Goal: Task Accomplishment & Management: Manage account settings

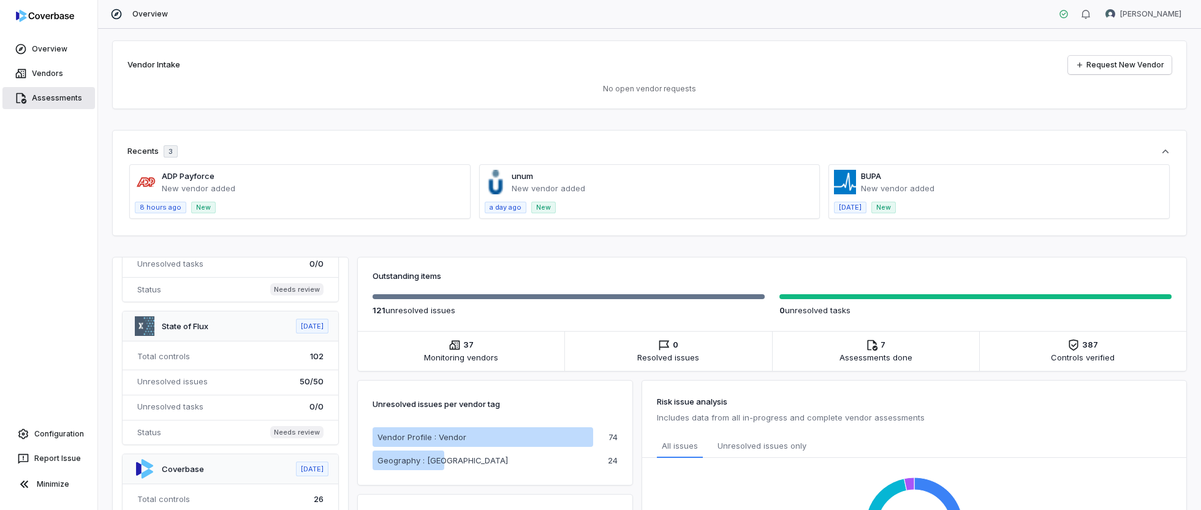
click at [53, 93] on link "Assessments" at bounding box center [48, 98] width 93 height 22
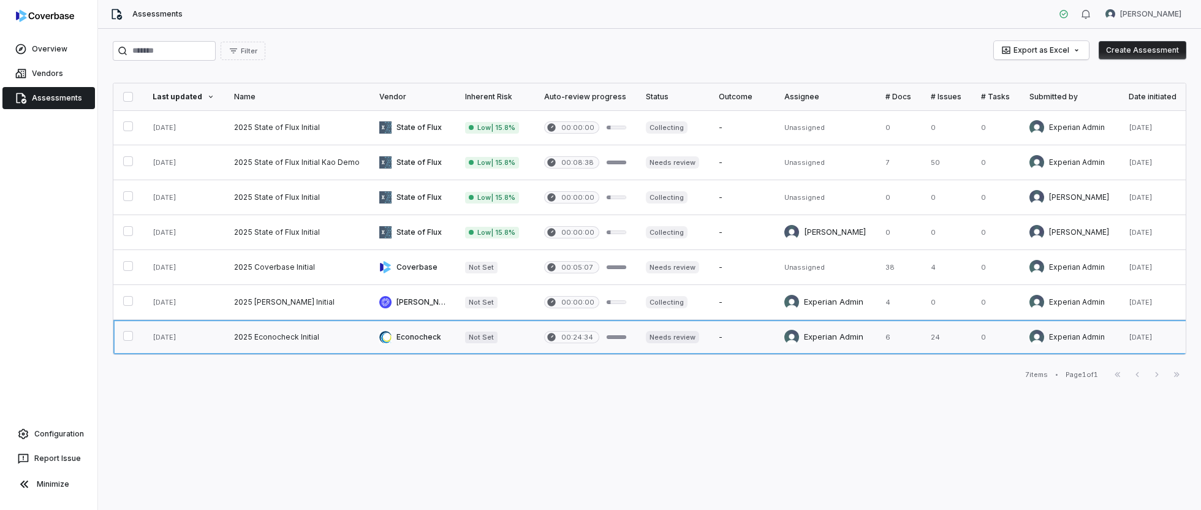
click at [267, 335] on link at bounding box center [296, 337] width 145 height 34
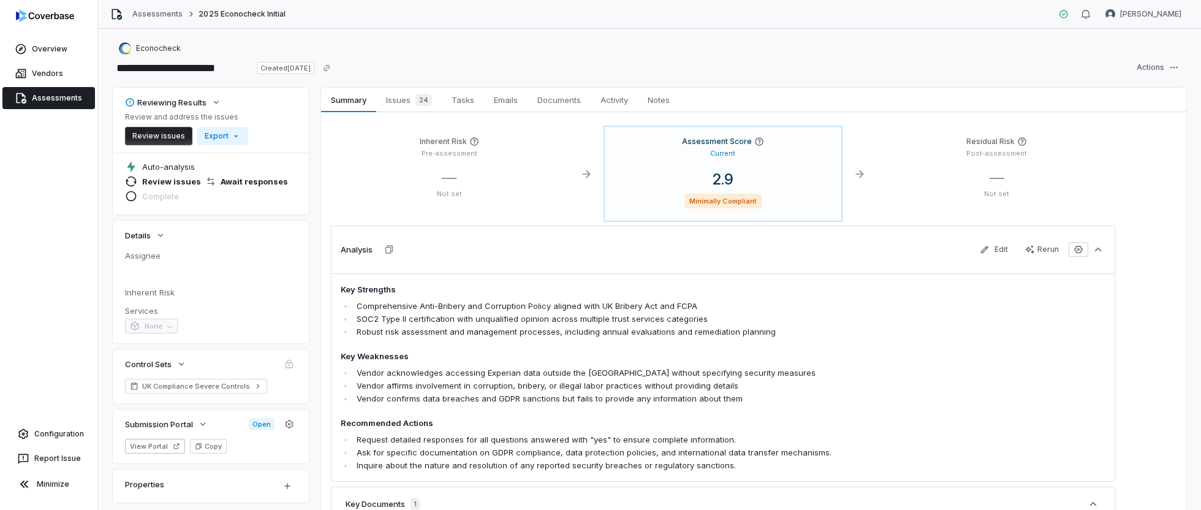
click at [466, 153] on p "Pre-assessment" at bounding box center [450, 153] width 218 height 9
click at [457, 165] on div "Inherent Risk Pre-assessment — Not set" at bounding box center [449, 174] width 237 height 94
click at [435, 174] on div "— Not set" at bounding box center [450, 184] width 218 height 30
click at [349, 96] on span "Summary" at bounding box center [348, 100] width 45 height 16
click at [51, 77] on link "Vendors" at bounding box center [48, 74] width 93 height 22
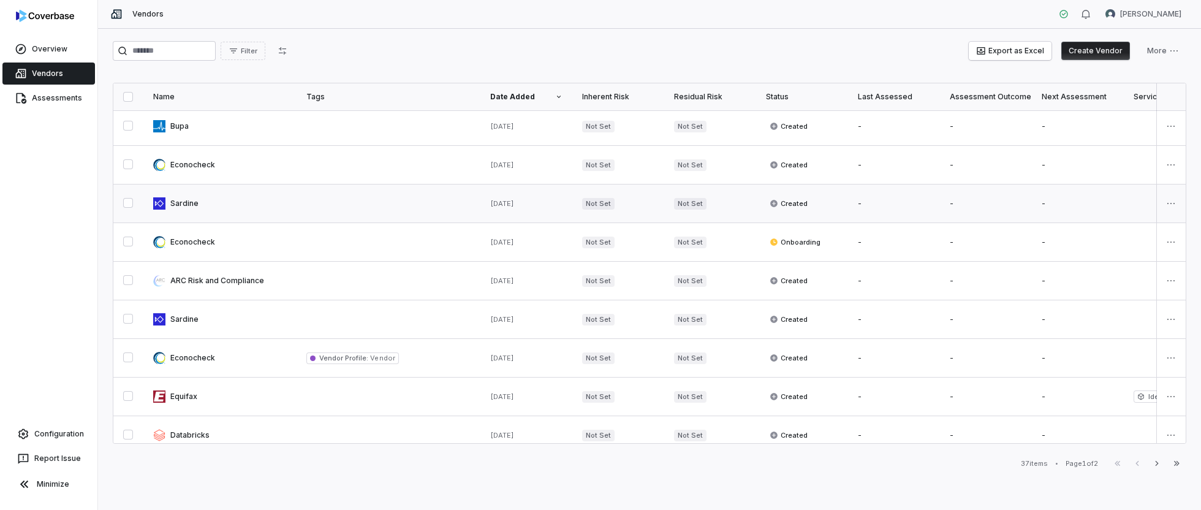
scroll to position [530, 0]
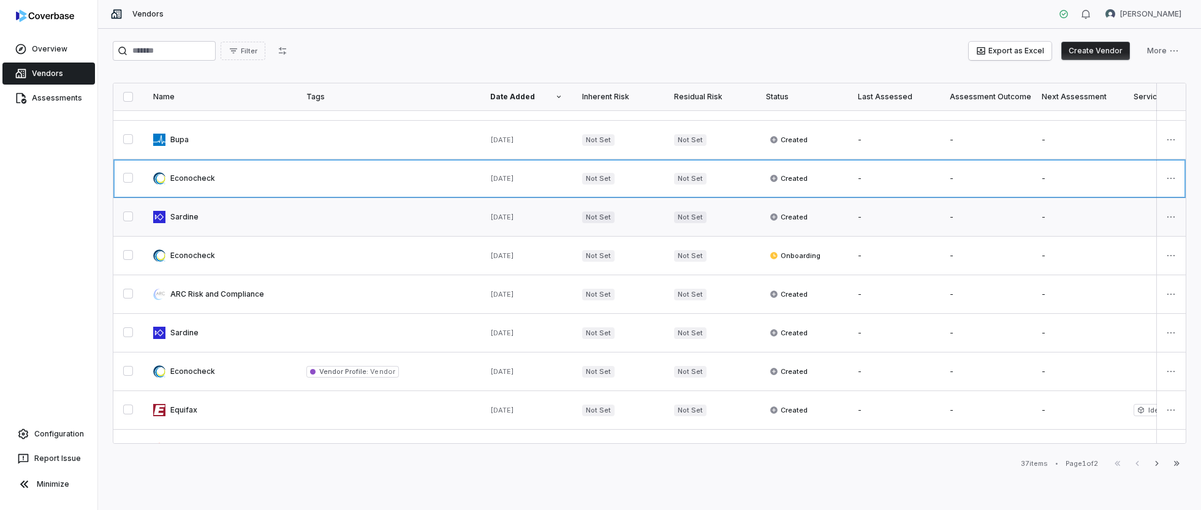
click at [272, 174] on link at bounding box center [219, 178] width 153 height 38
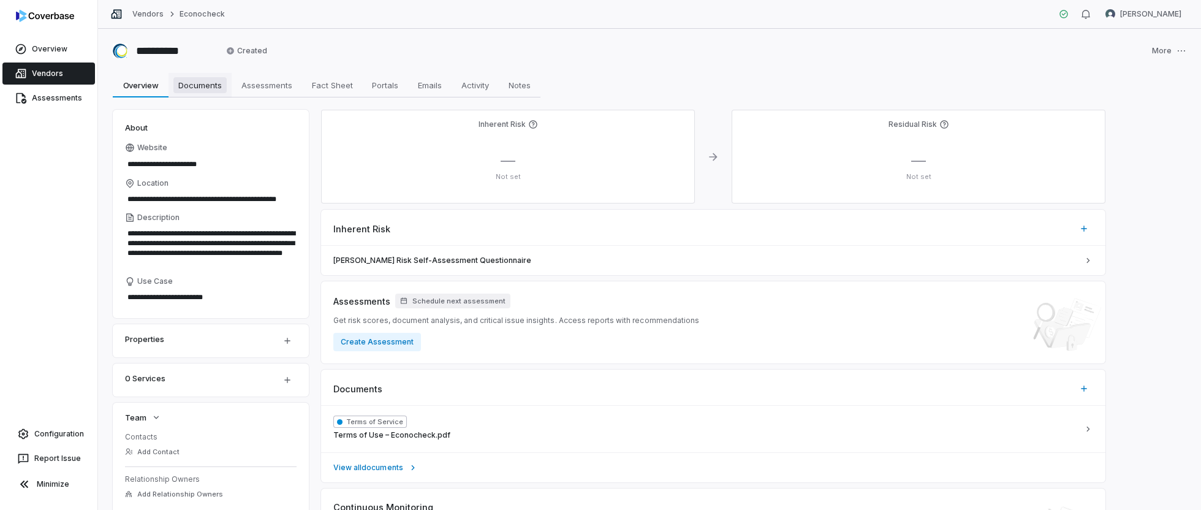
click at [207, 88] on span "Documents" at bounding box center [199, 85] width 53 height 16
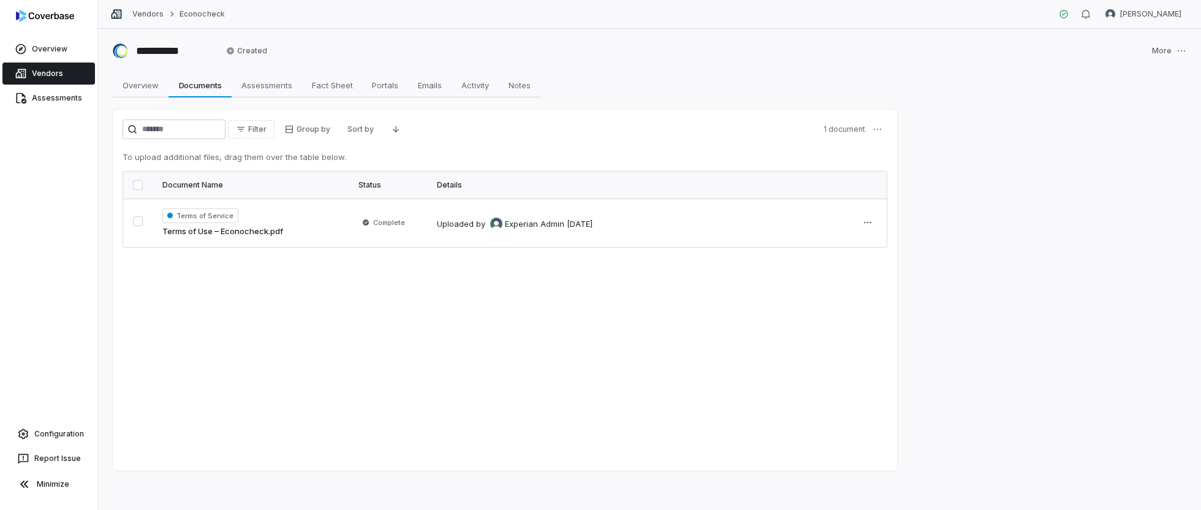
click at [247, 291] on div "Filter Group by Sort by 1 document To upload additional files, drag them over t…" at bounding box center [505, 290] width 785 height 361
click at [279, 88] on span "Assessments" at bounding box center [267, 85] width 61 height 16
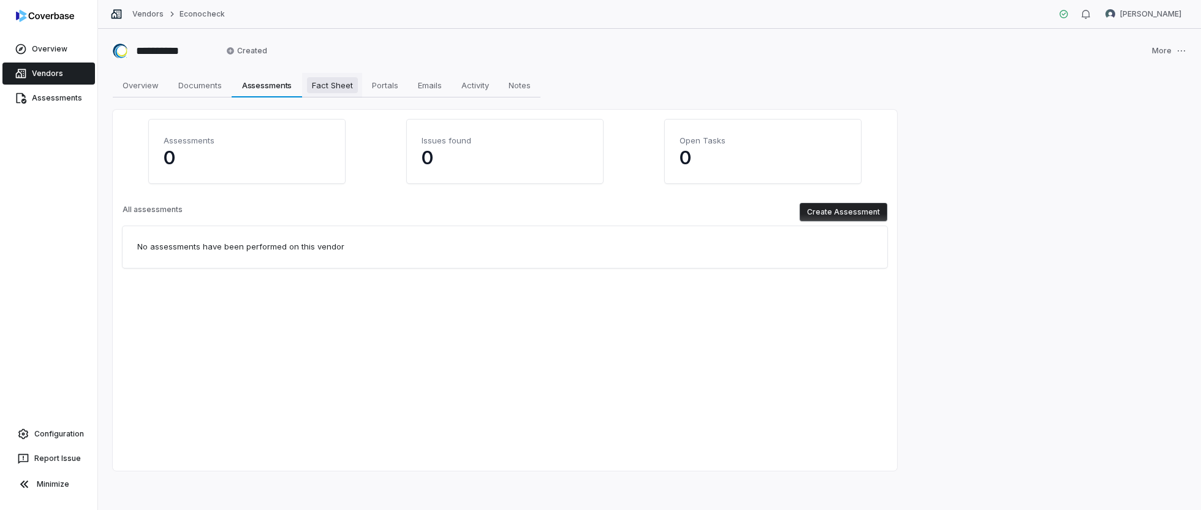
click at [332, 86] on span "Fact Sheet" at bounding box center [332, 85] width 51 height 16
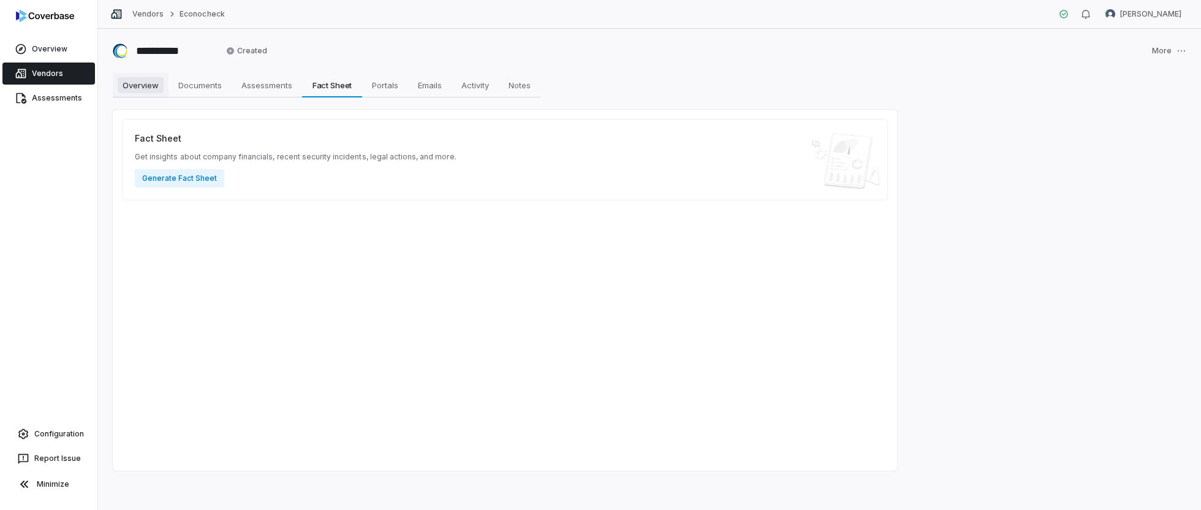
click at [151, 86] on span "Overview" at bounding box center [141, 85] width 46 height 16
type textarea "*"
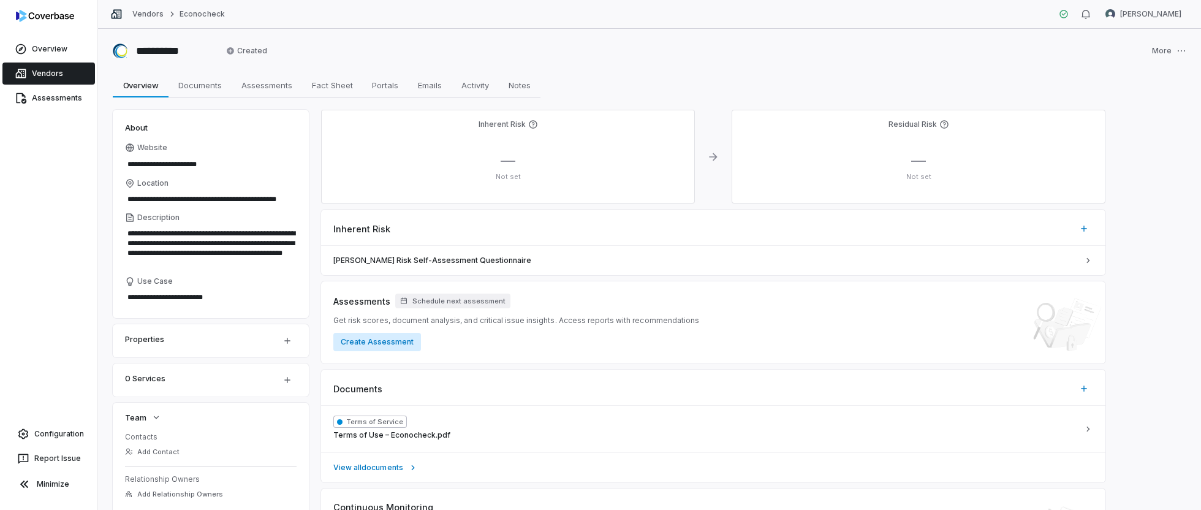
click at [378, 340] on button "Create Assessment" at bounding box center [377, 342] width 88 height 18
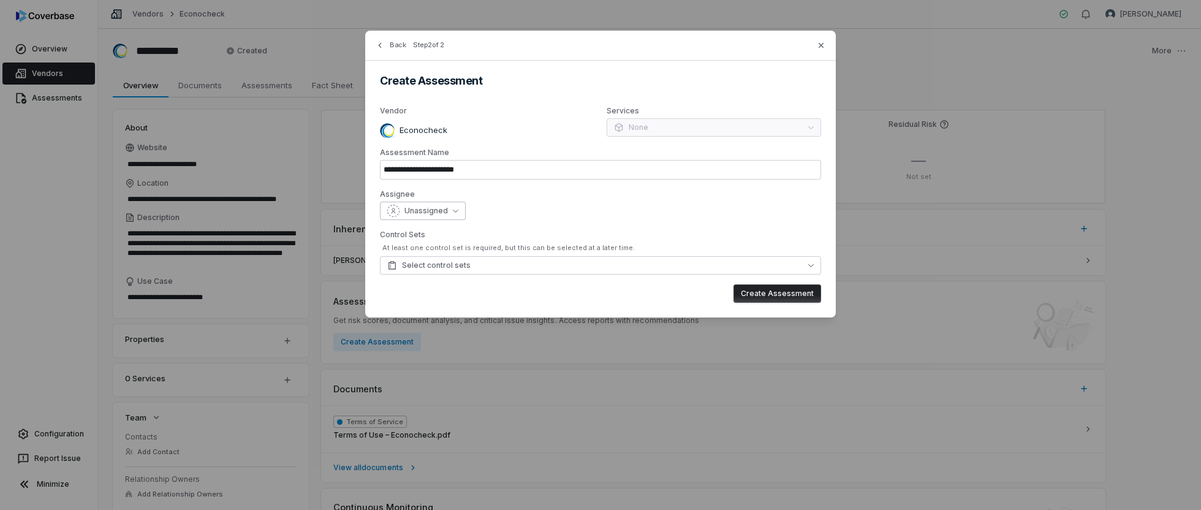
click at [456, 214] on button "Unassigned" at bounding box center [423, 211] width 86 height 18
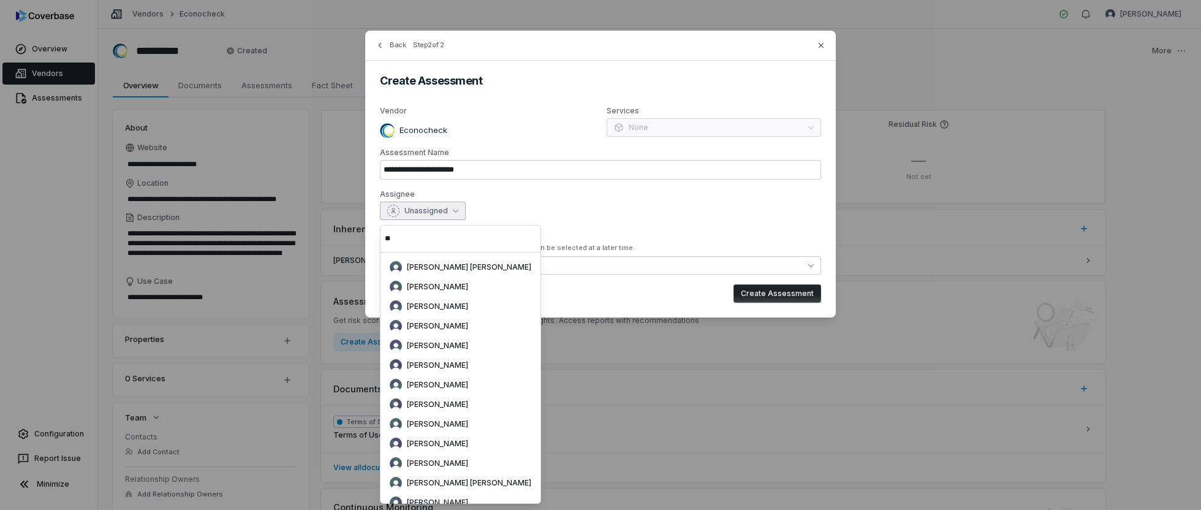
type input "*"
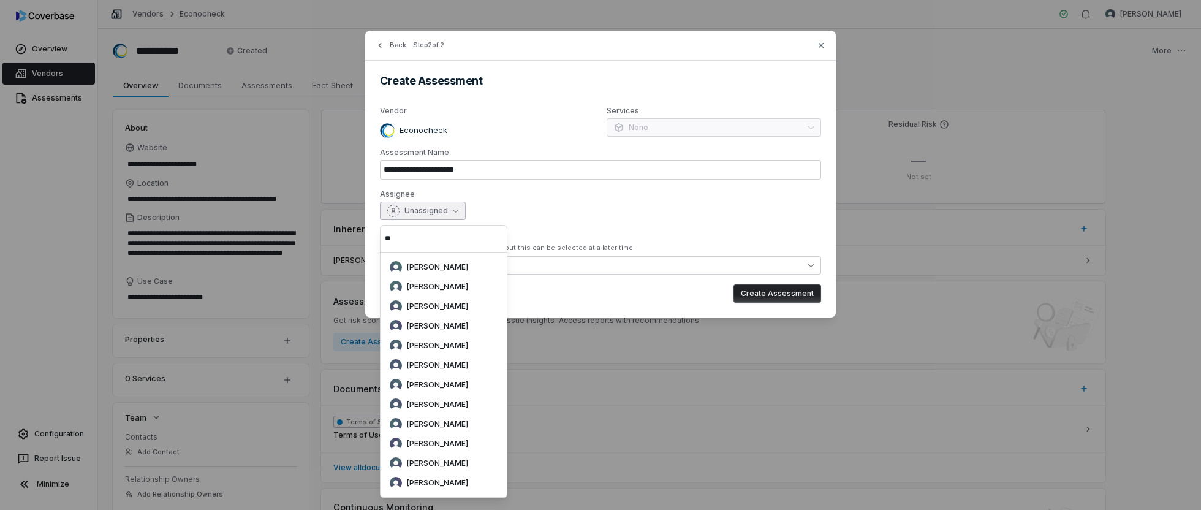
type input "*"
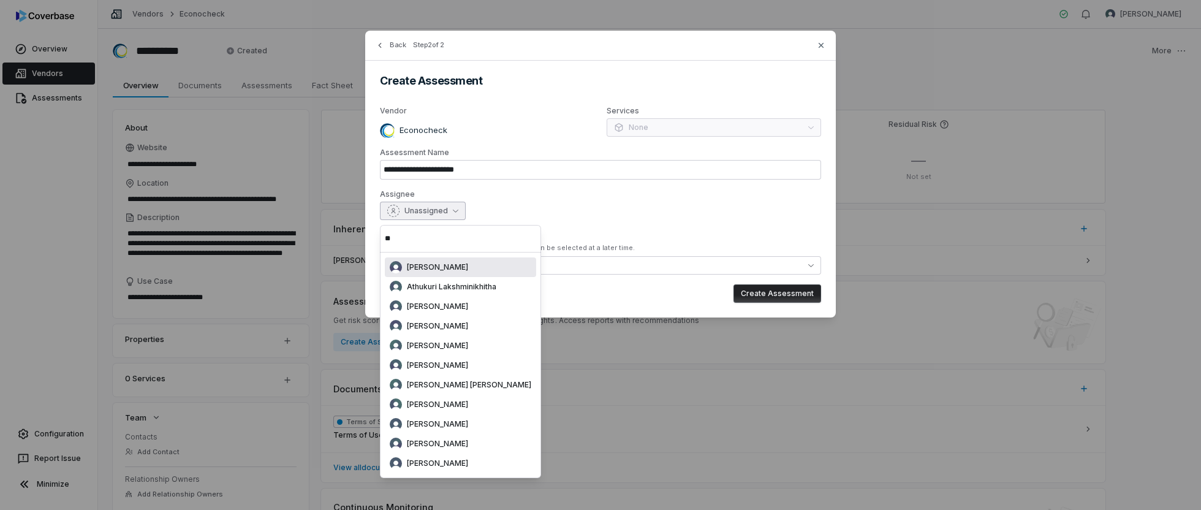
type input "*"
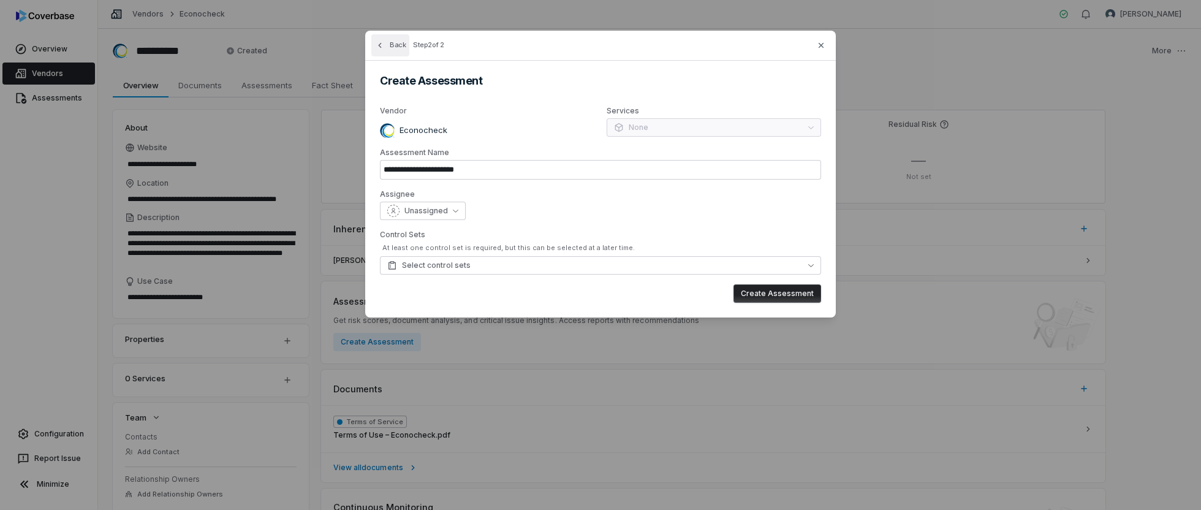
click at [386, 43] on button "Back" at bounding box center [390, 45] width 38 height 22
click at [378, 44] on icon "button" at bounding box center [380, 45] width 10 height 10
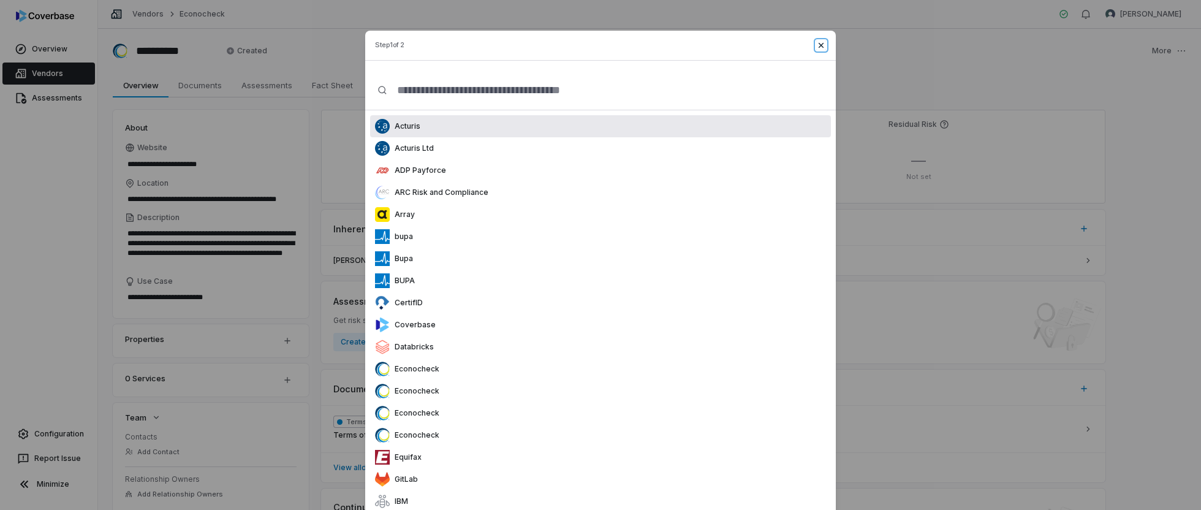
click at [821, 45] on icon "button" at bounding box center [821, 45] width 5 height 5
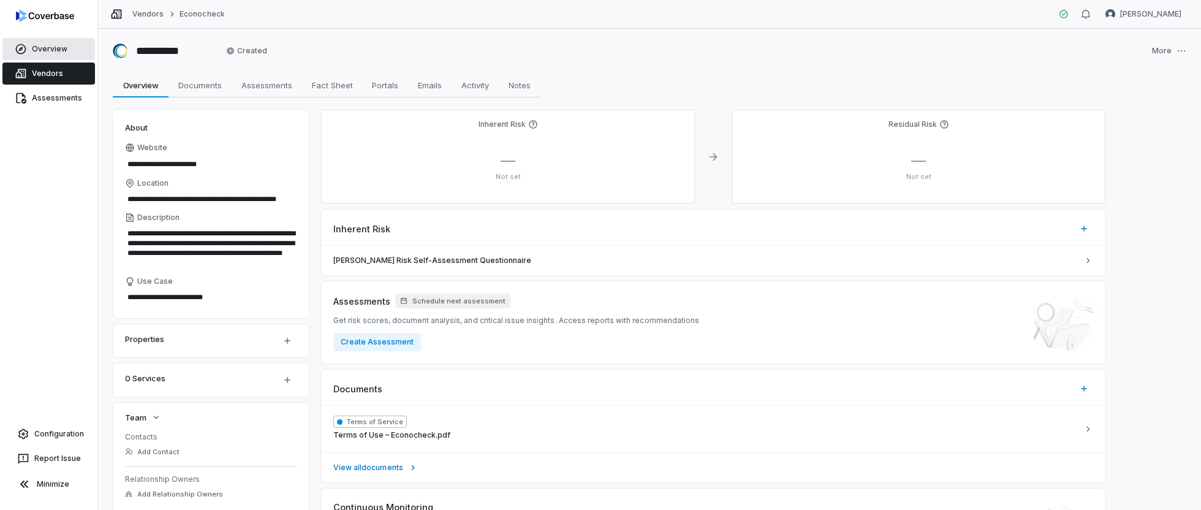
click at [44, 51] on link "Overview" at bounding box center [48, 49] width 93 height 22
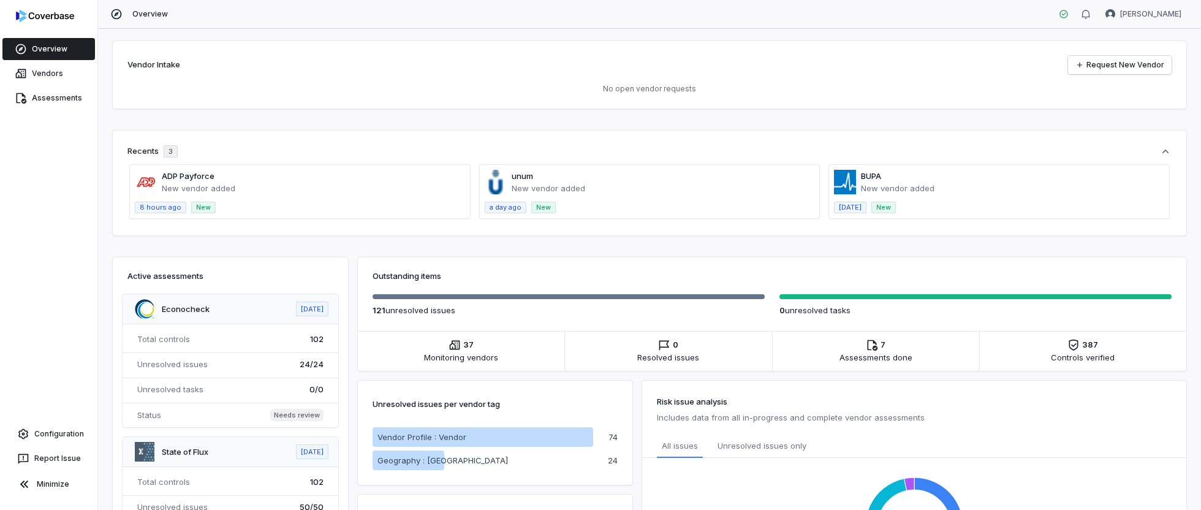
click at [61, 12] on img at bounding box center [45, 16] width 58 height 12
click at [66, 47] on link "Overview" at bounding box center [48, 49] width 93 height 22
click at [49, 48] on link "Overview" at bounding box center [48, 49] width 93 height 22
click at [287, 77] on div "Vendor Intake Request New Vendor No open vendor requests" at bounding box center [650, 74] width 1074 height 67
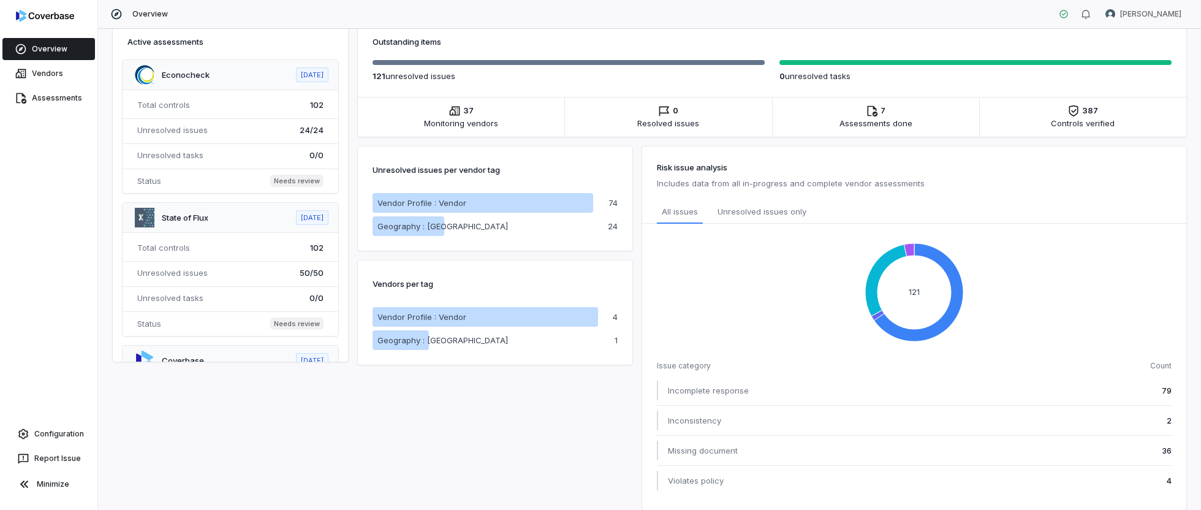
click at [192, 71] on span at bounding box center [231, 126] width 216 height 133
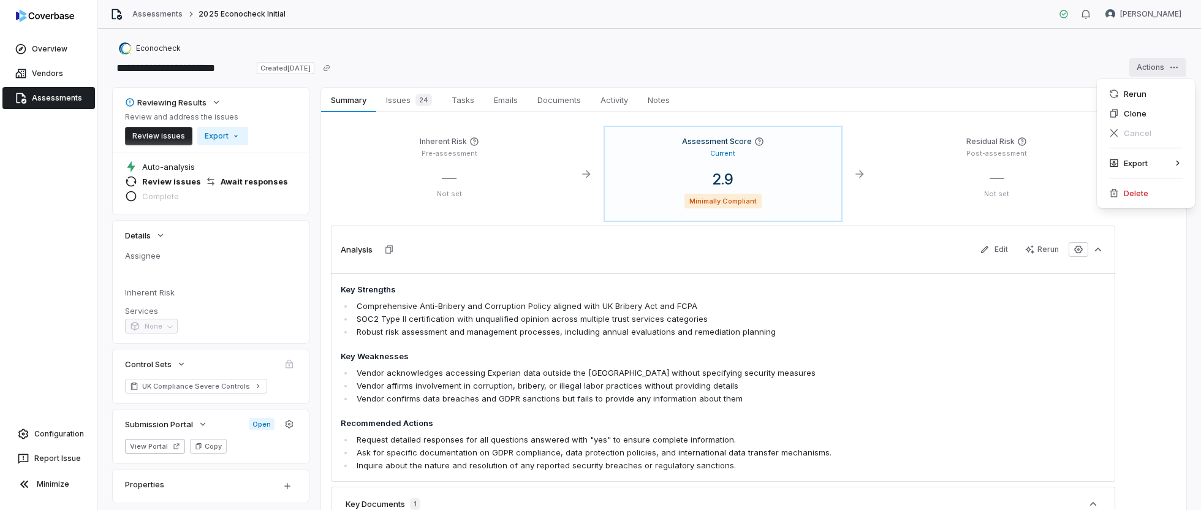
click at [1174, 67] on html "**********" at bounding box center [600, 255] width 1201 height 510
click at [48, 43] on html "**********" at bounding box center [600, 255] width 1201 height 510
click at [48, 44] on link "Overview" at bounding box center [48, 49] width 93 height 22
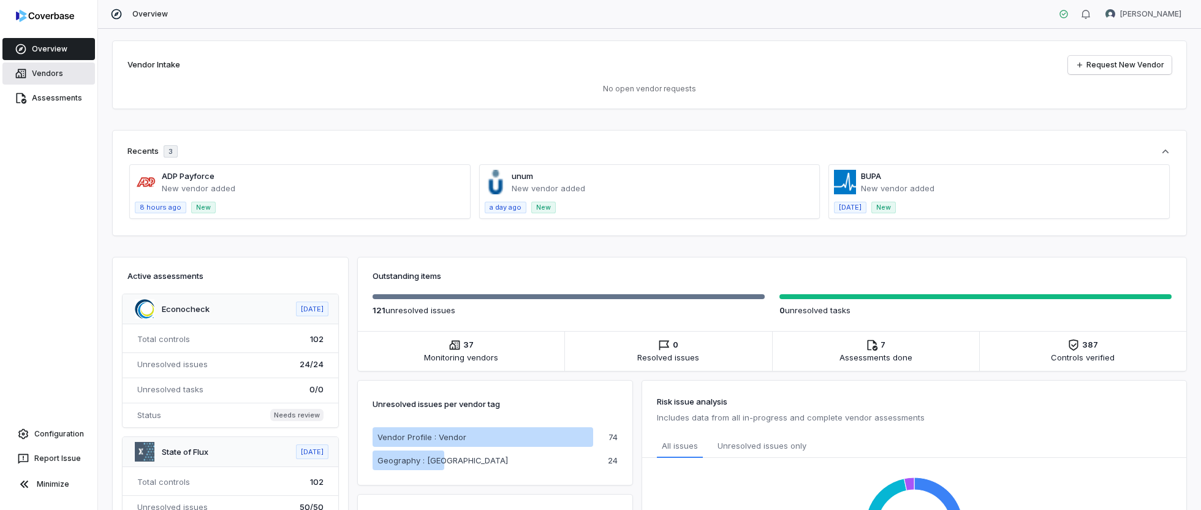
click at [39, 72] on link "Vendors" at bounding box center [48, 74] width 93 height 22
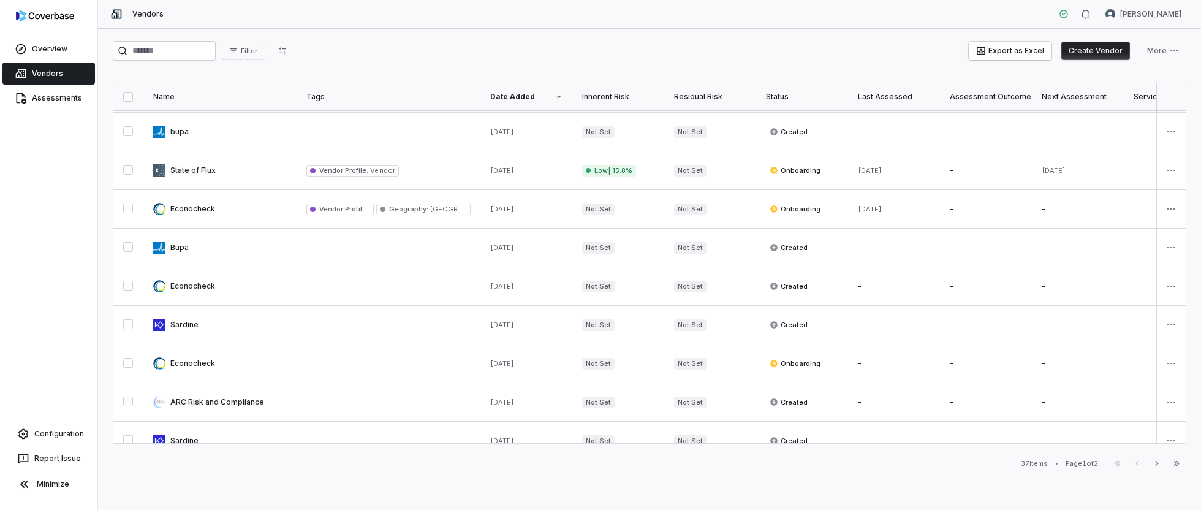
scroll to position [428, 0]
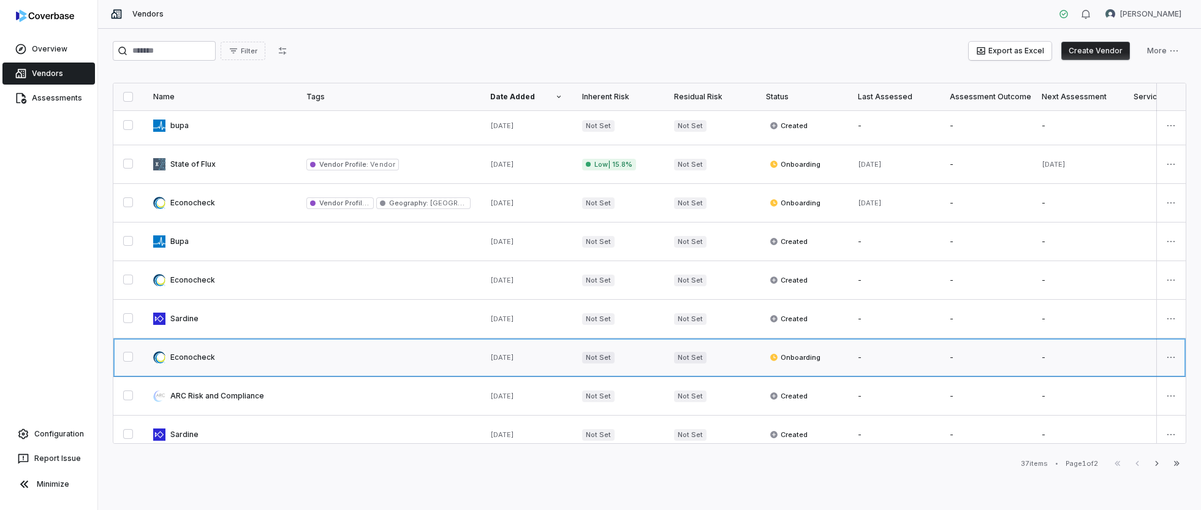
click at [186, 360] on link at bounding box center [219, 357] width 153 height 38
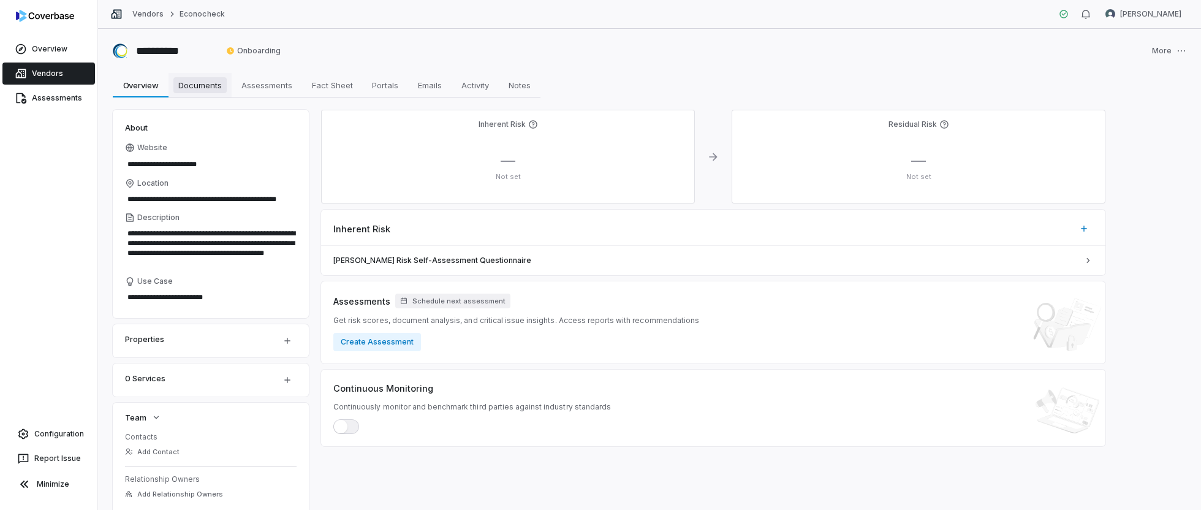
click at [194, 88] on span "Documents" at bounding box center [199, 85] width 53 height 16
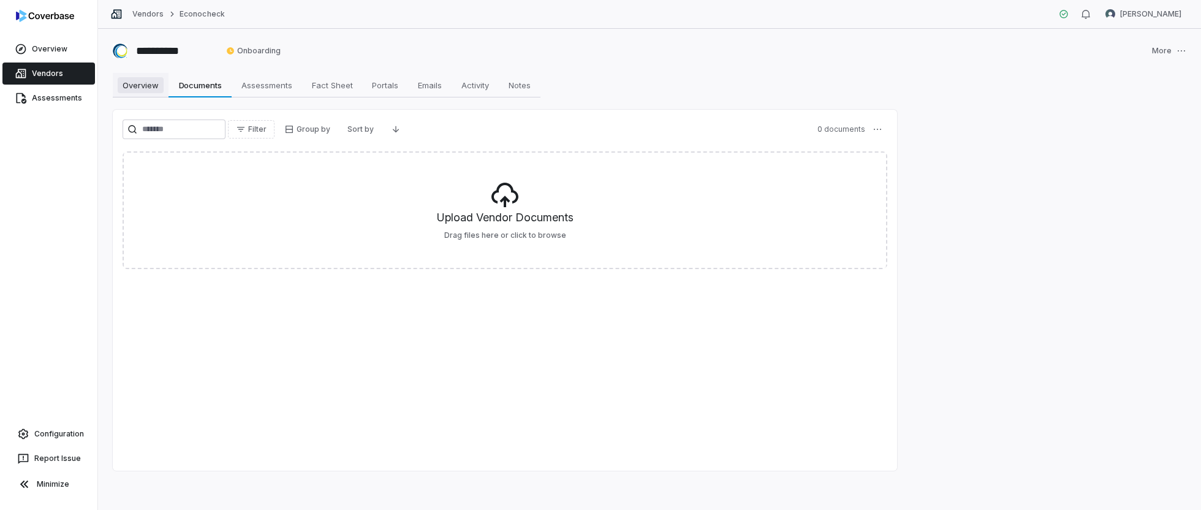
click at [146, 88] on span "Overview" at bounding box center [141, 85] width 46 height 16
type textarea "*"
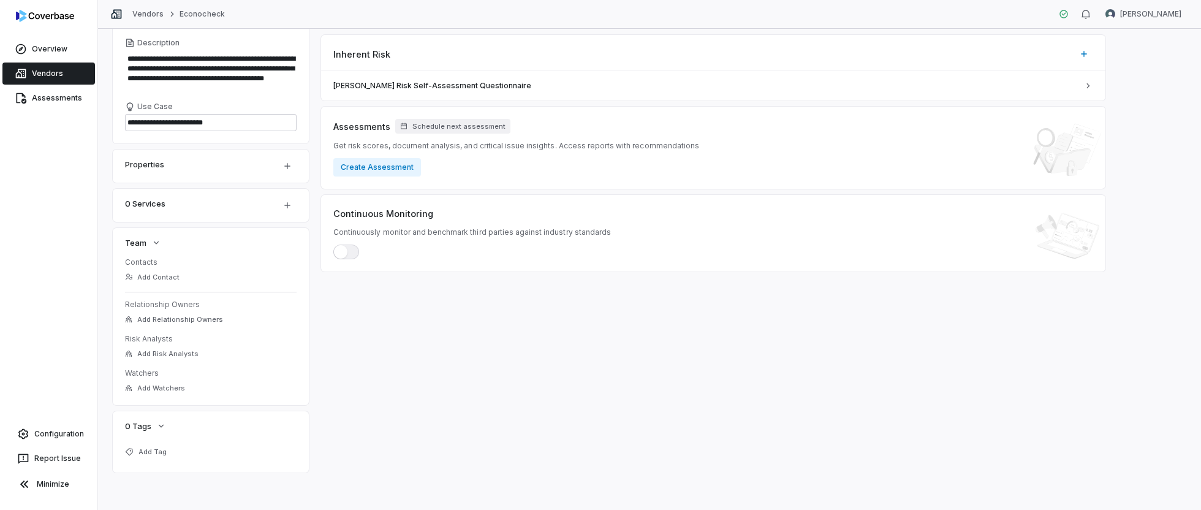
scroll to position [177, 0]
click at [152, 272] on button "Add Contact" at bounding box center [152, 275] width 62 height 22
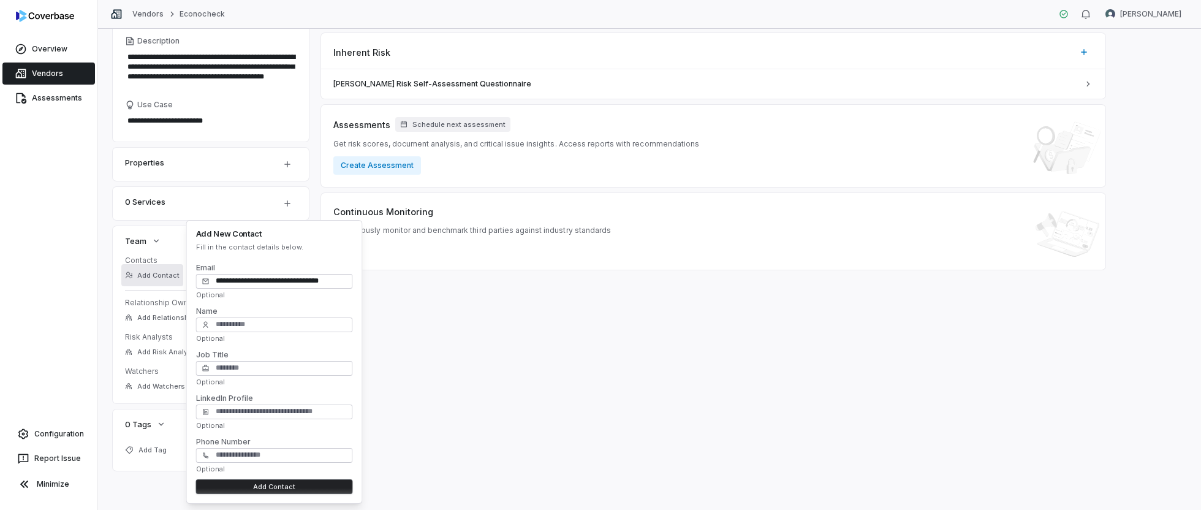
type input "**********"
click at [102, 246] on div "**********" at bounding box center [649, 269] width 1103 height 481
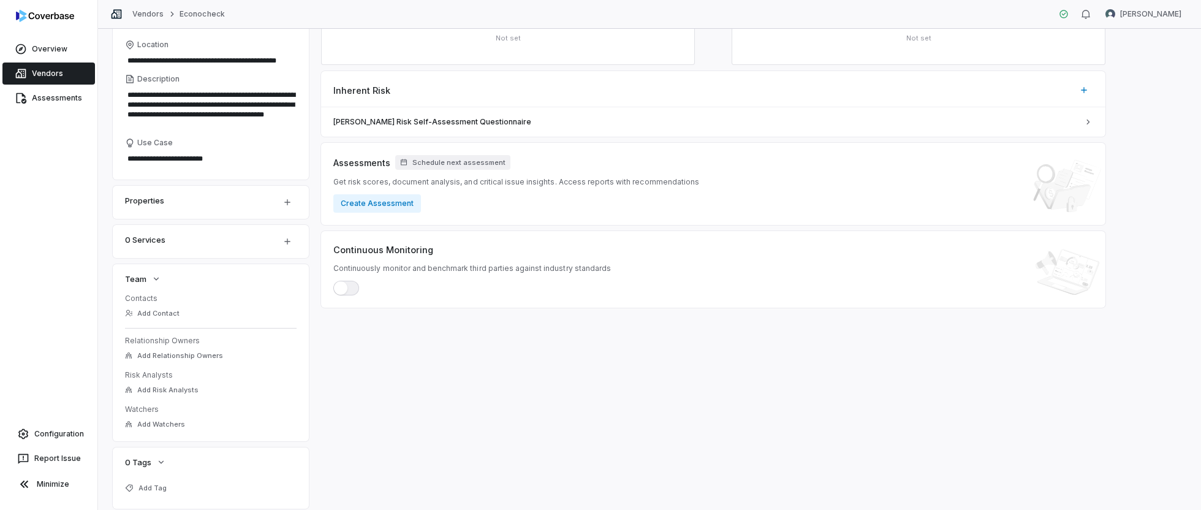
scroll to position [142, 0]
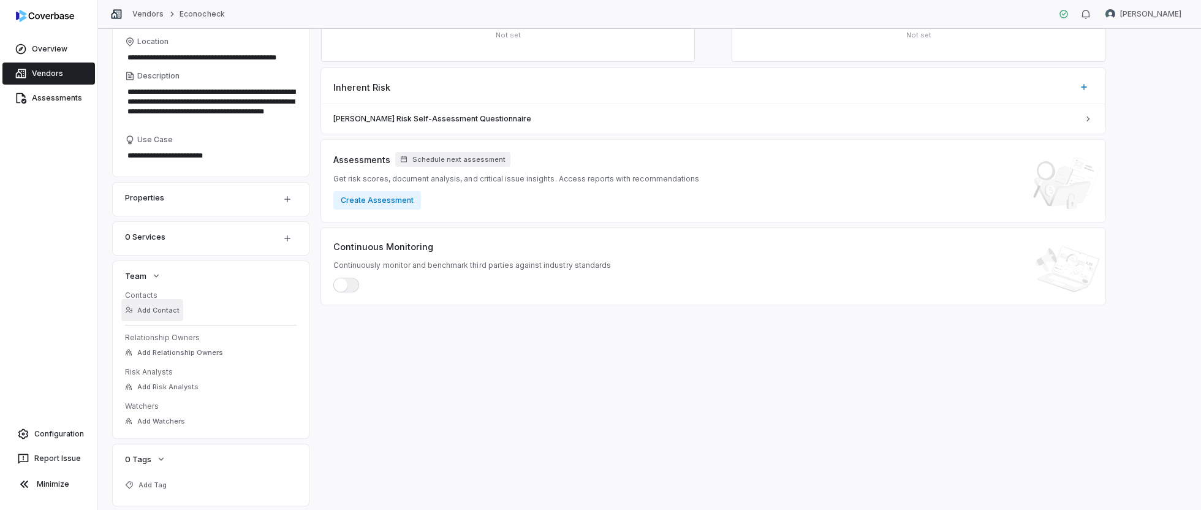
click at [161, 309] on button "Add Contact" at bounding box center [152, 310] width 62 height 22
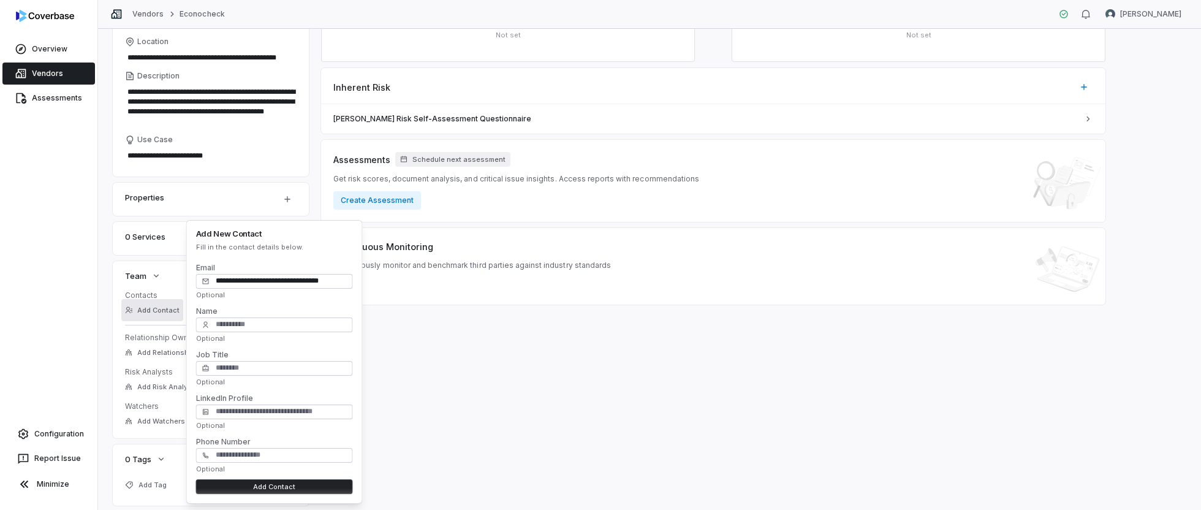
click at [240, 275] on input "**********" at bounding box center [274, 281] width 157 height 15
type input "**********"
click at [302, 485] on button "Add Contact" at bounding box center [274, 486] width 157 height 15
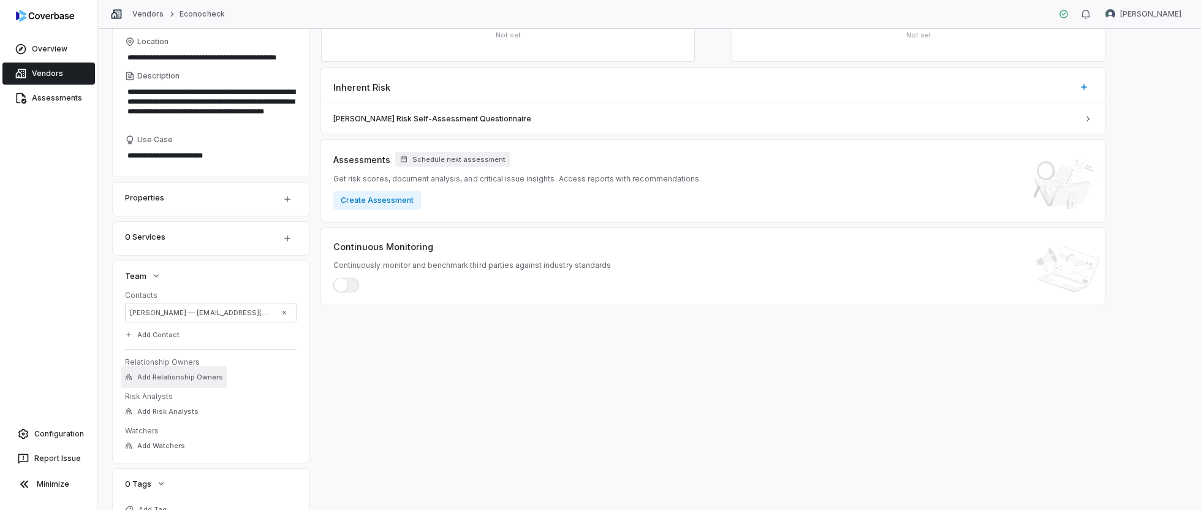
click at [194, 375] on span "Add Relationship Owners" at bounding box center [180, 377] width 86 height 9
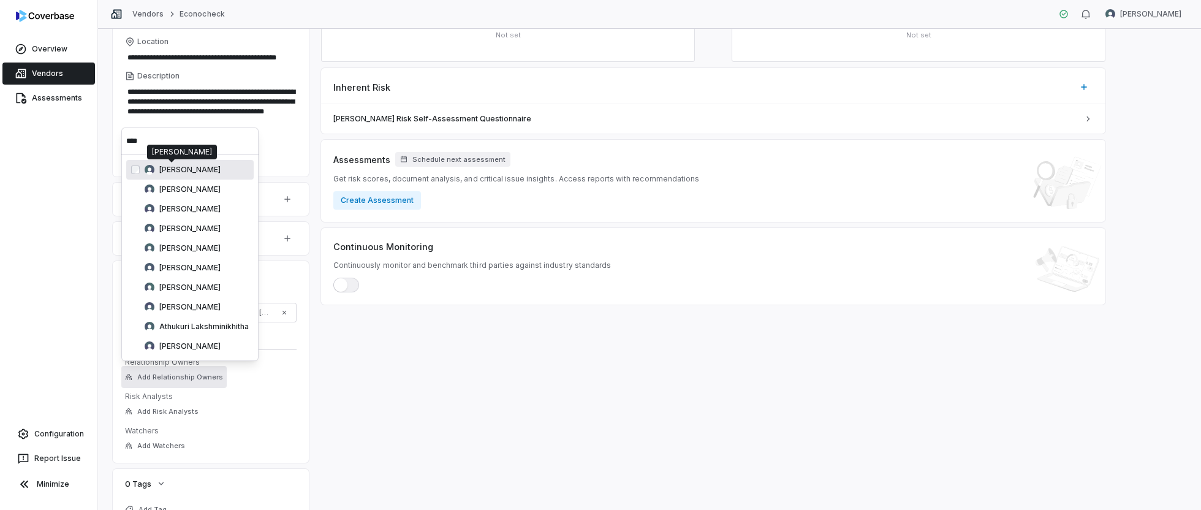
type input "****"
click at [169, 169] on span "[PERSON_NAME]" at bounding box center [189, 170] width 61 height 10
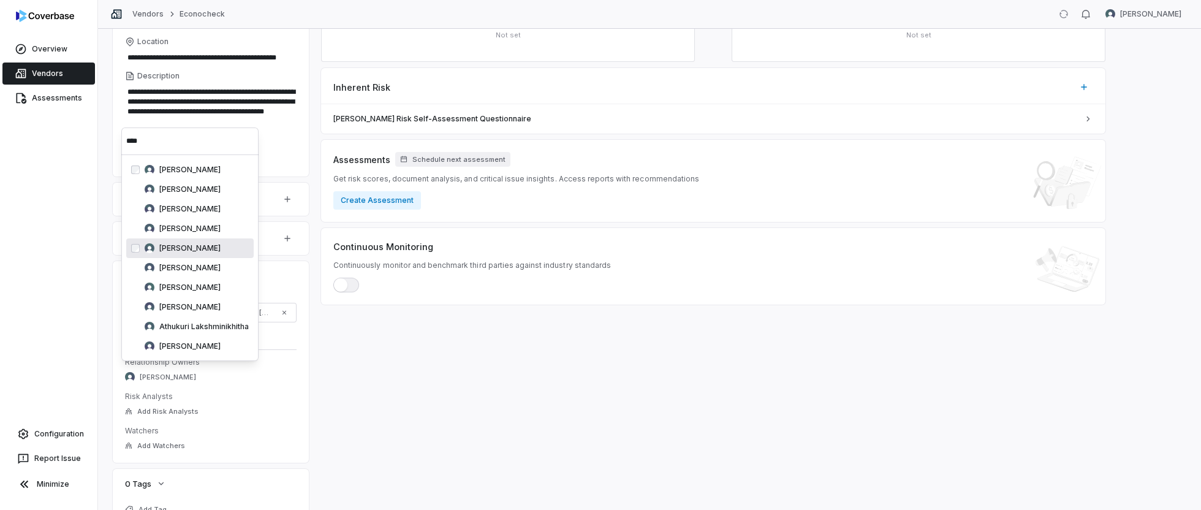
click at [396, 384] on div "Inherent Risk — Not set Residual Risk — Not set Inherent Risk Archer Risk Self-…" at bounding box center [713, 249] width 785 height 562
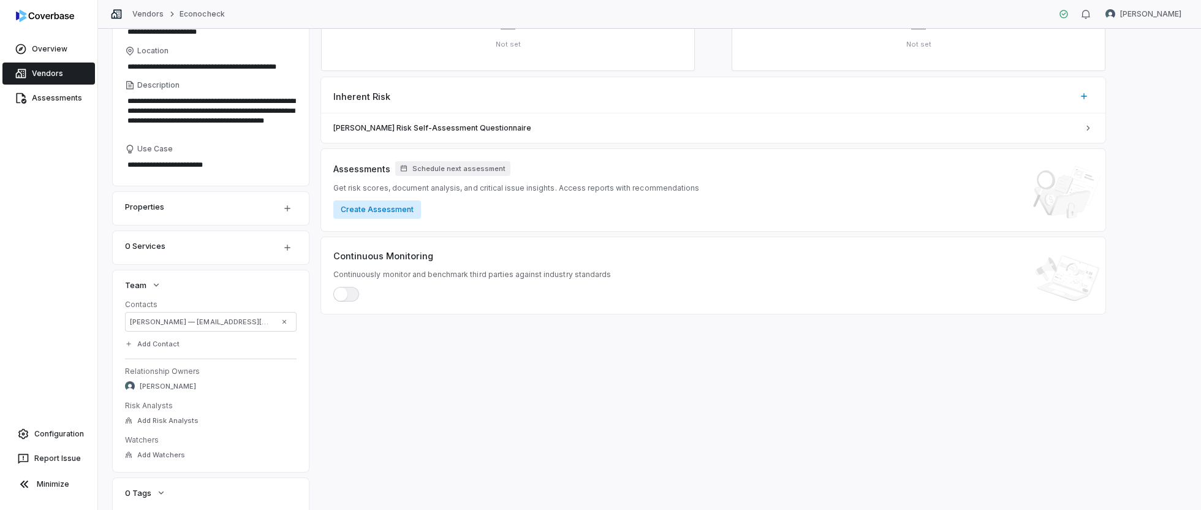
scroll to position [0, 0]
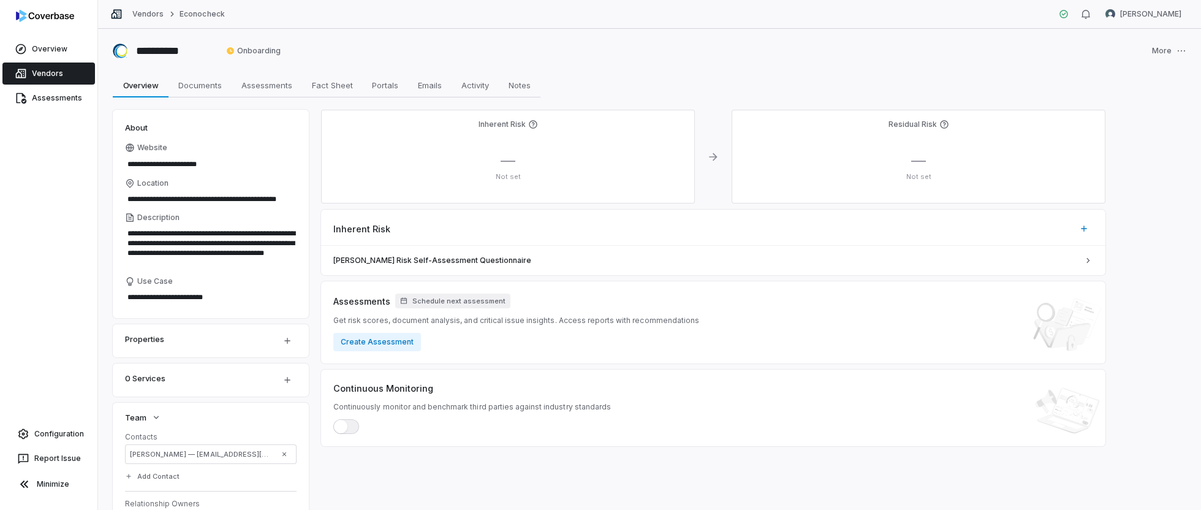
drag, startPoint x: 374, startPoint y: 342, endPoint x: 338, endPoint y: 357, distance: 38.7
click at [373, 359] on div "Assessments Schedule next assessment Get risk scores, document analysis, and cr…" at bounding box center [713, 322] width 785 height 82
click at [195, 344] on div "Properties" at bounding box center [195, 339] width 141 height 15
click at [283, 342] on html "**********" at bounding box center [600, 255] width 1201 height 510
click at [403, 344] on html "**********" at bounding box center [600, 255] width 1201 height 510
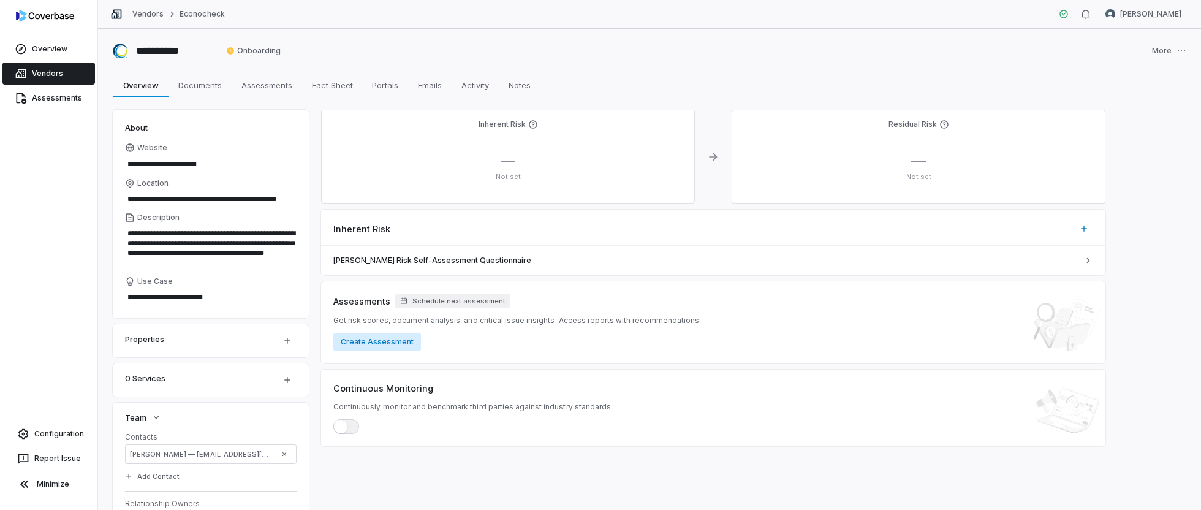
click at [403, 344] on button "Create Assessment" at bounding box center [377, 342] width 88 height 18
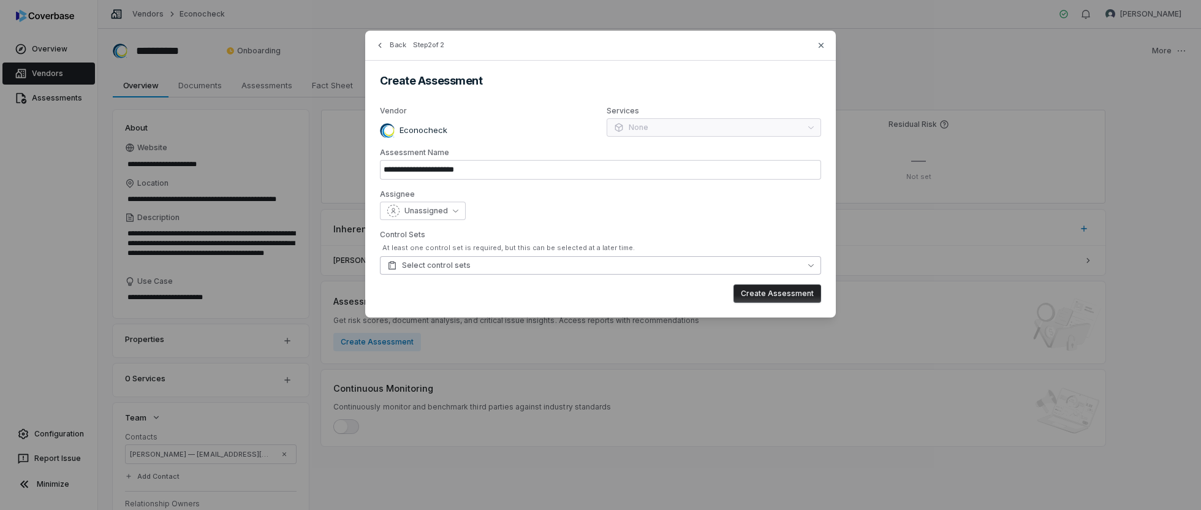
click at [517, 265] on button "Select control sets" at bounding box center [600, 265] width 441 height 18
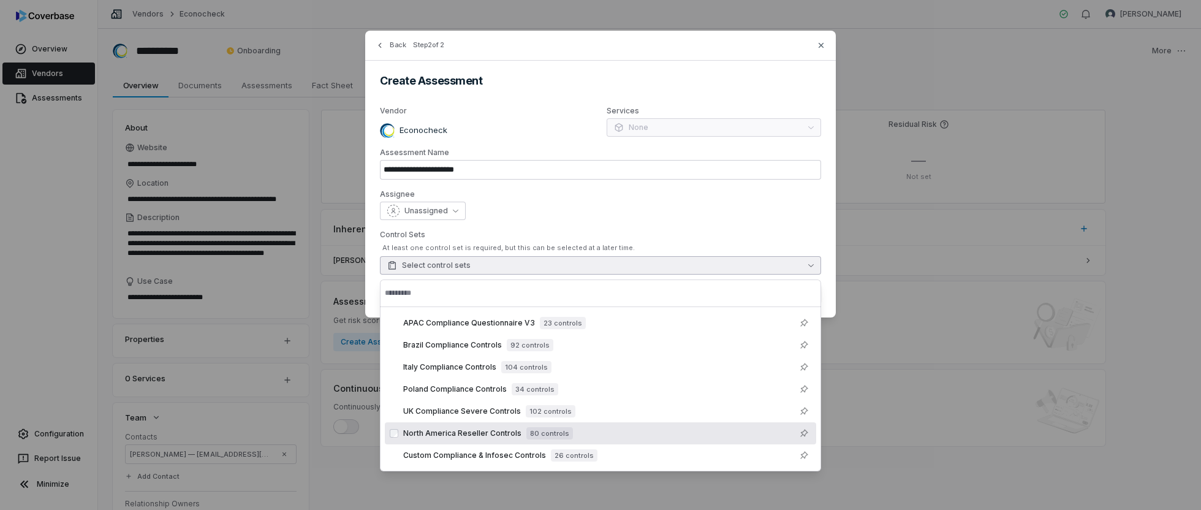
click at [499, 431] on span "North America Reseller Controls" at bounding box center [462, 433] width 118 height 10
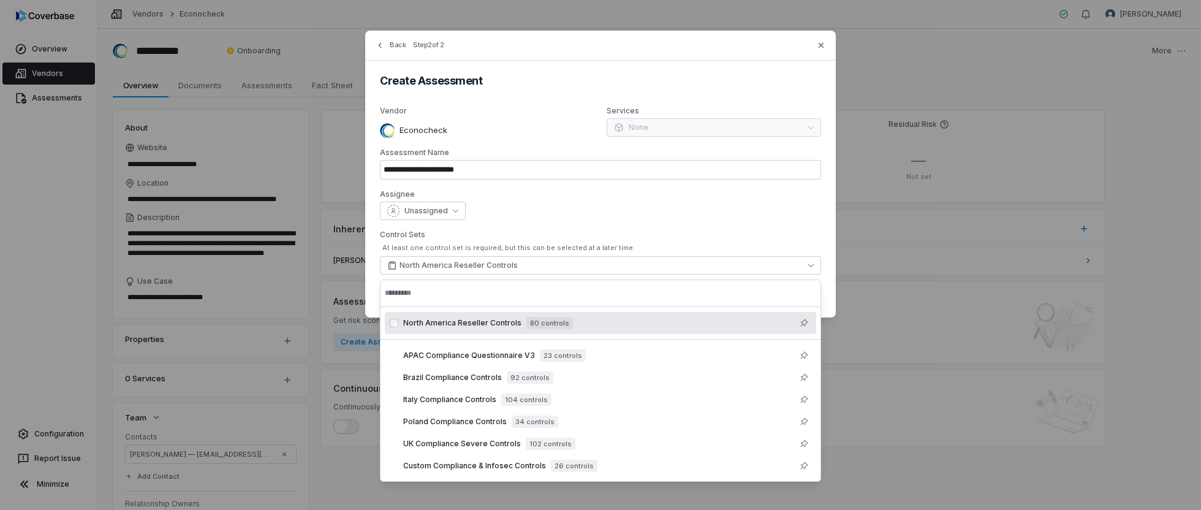
click at [695, 203] on div "Unassigned" at bounding box center [600, 211] width 441 height 18
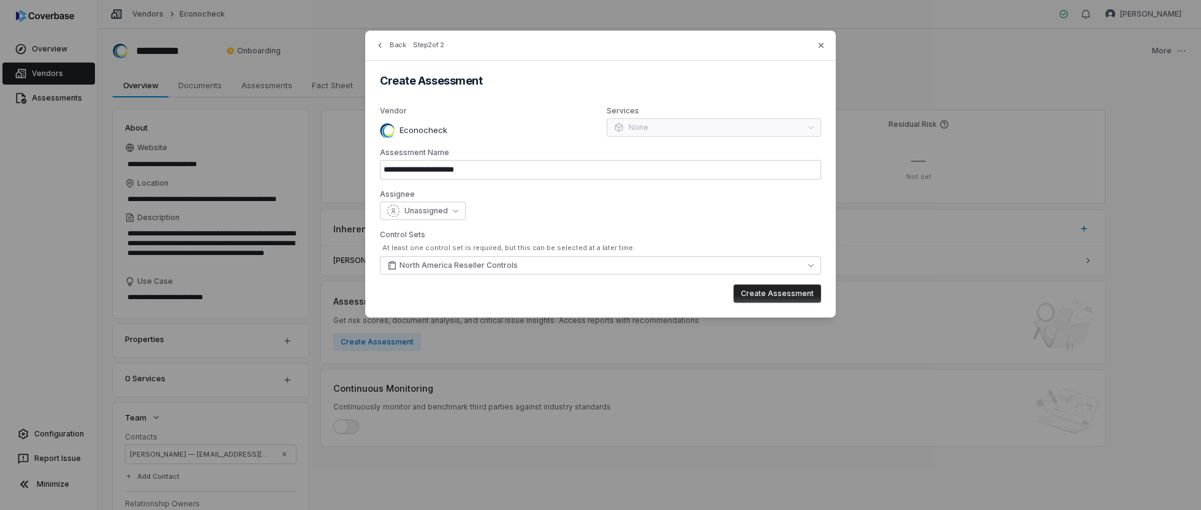
click at [785, 289] on button "Create Assessment" at bounding box center [778, 293] width 88 height 18
type input "**********"
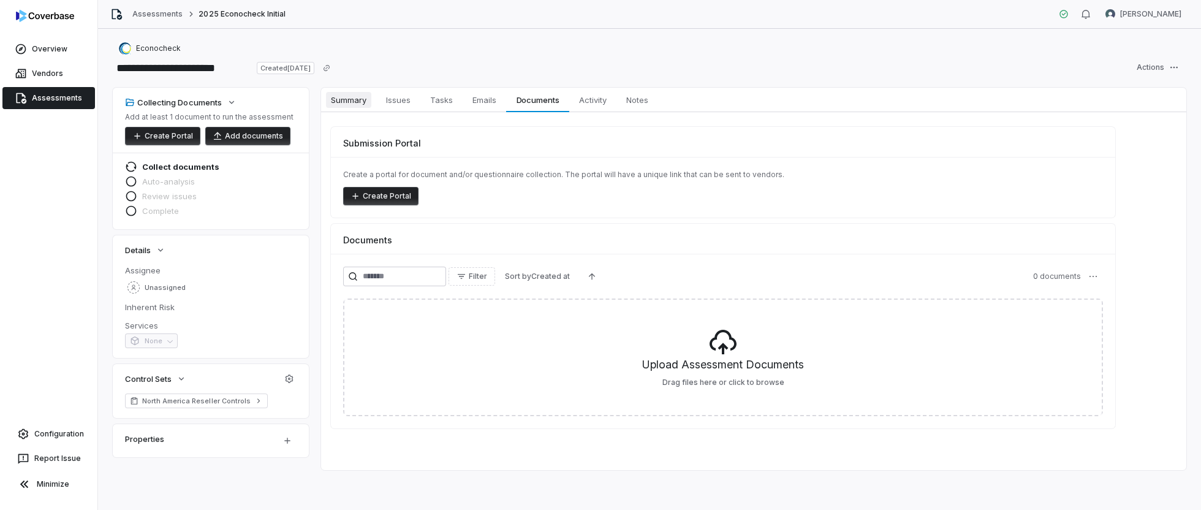
click at [362, 102] on span "Summary" at bounding box center [348, 100] width 45 height 16
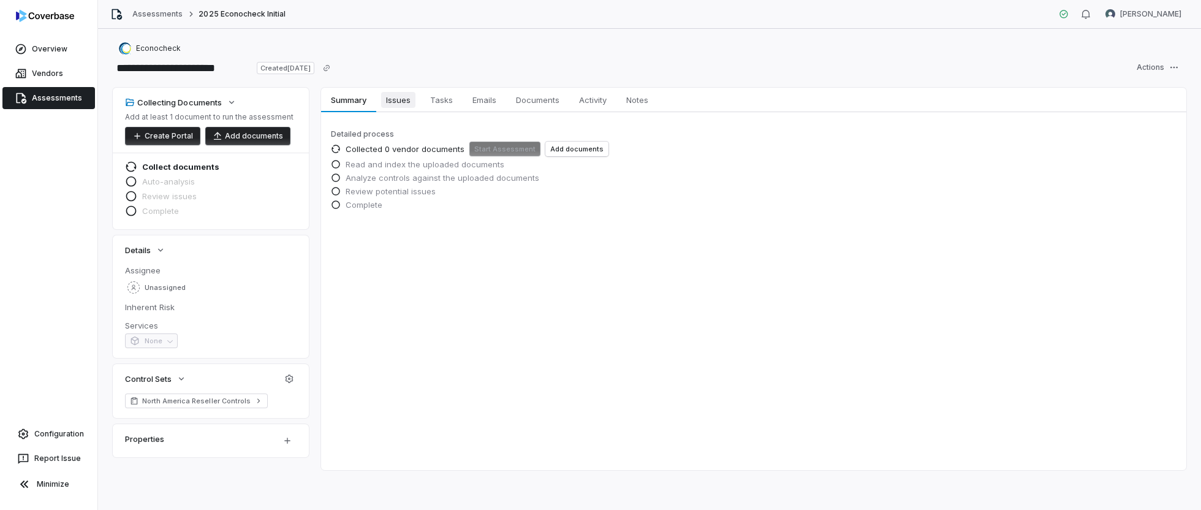
click at [397, 98] on span "Issues" at bounding box center [398, 100] width 34 height 16
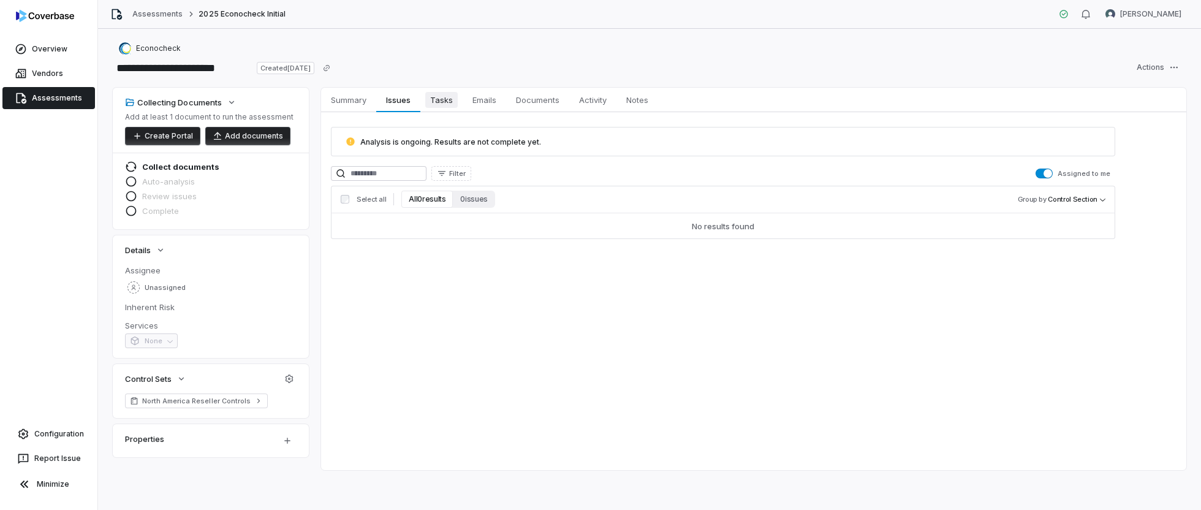
click at [447, 102] on span "Tasks" at bounding box center [441, 100] width 32 height 16
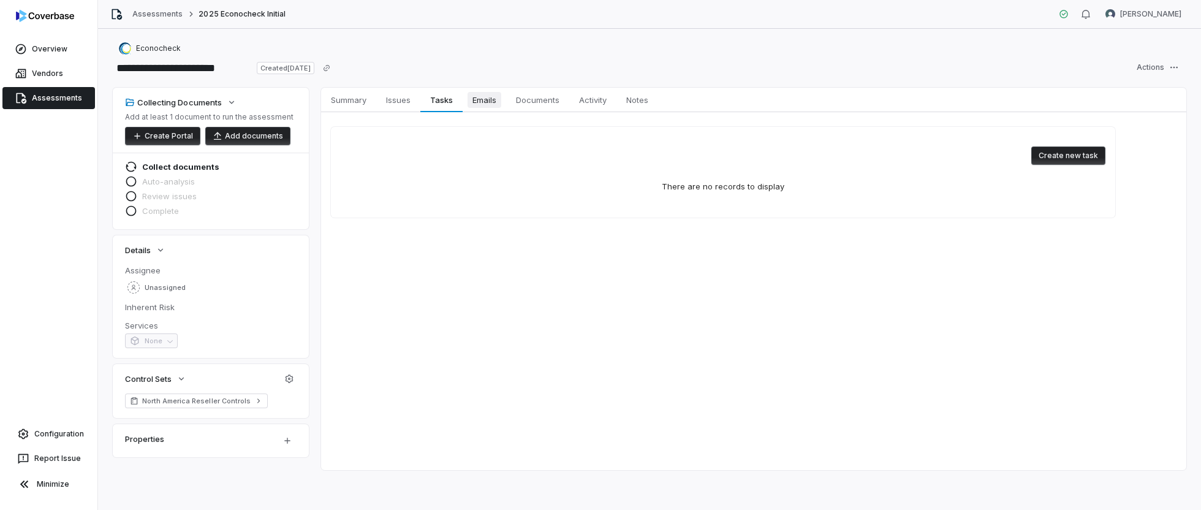
click at [491, 104] on span "Emails" at bounding box center [485, 100] width 34 height 16
click at [523, 92] on span "Documents" at bounding box center [537, 100] width 53 height 16
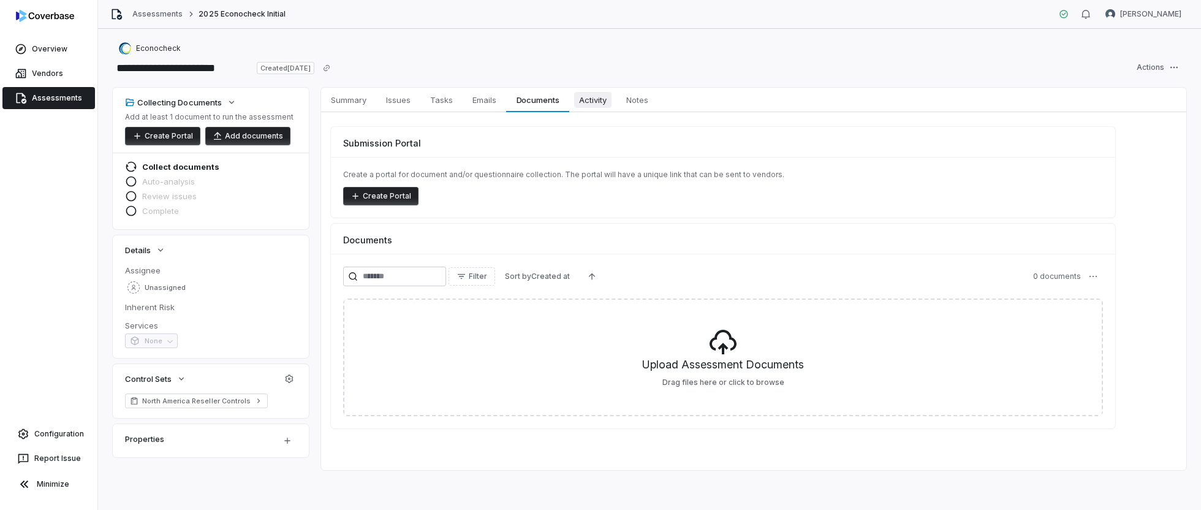
click at [604, 101] on span "Activity" at bounding box center [592, 100] width 37 height 16
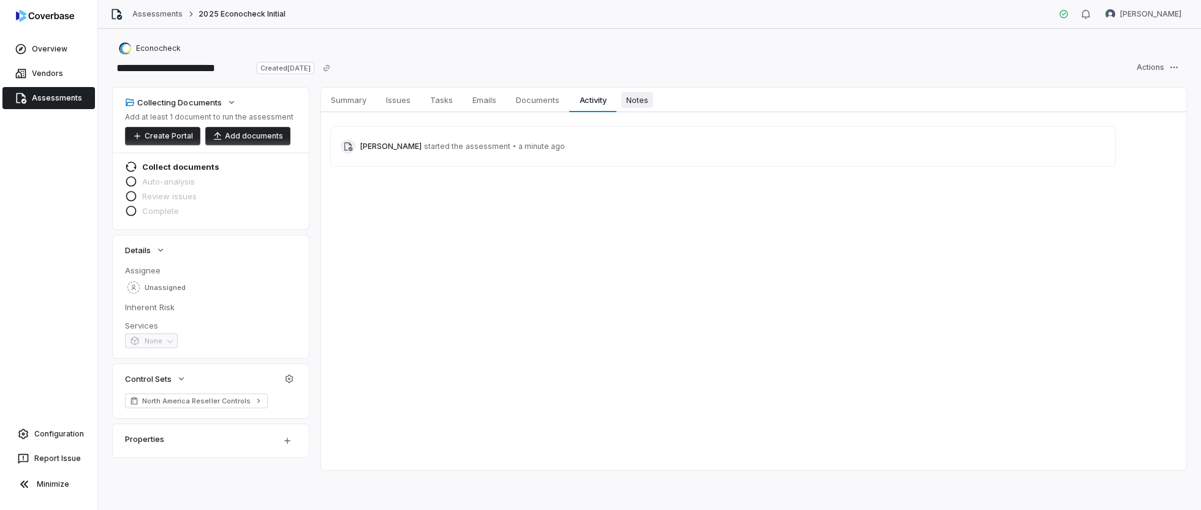
click at [648, 101] on span "Notes" at bounding box center [637, 100] width 32 height 16
click at [351, 102] on span "Summary" at bounding box center [348, 100] width 45 height 16
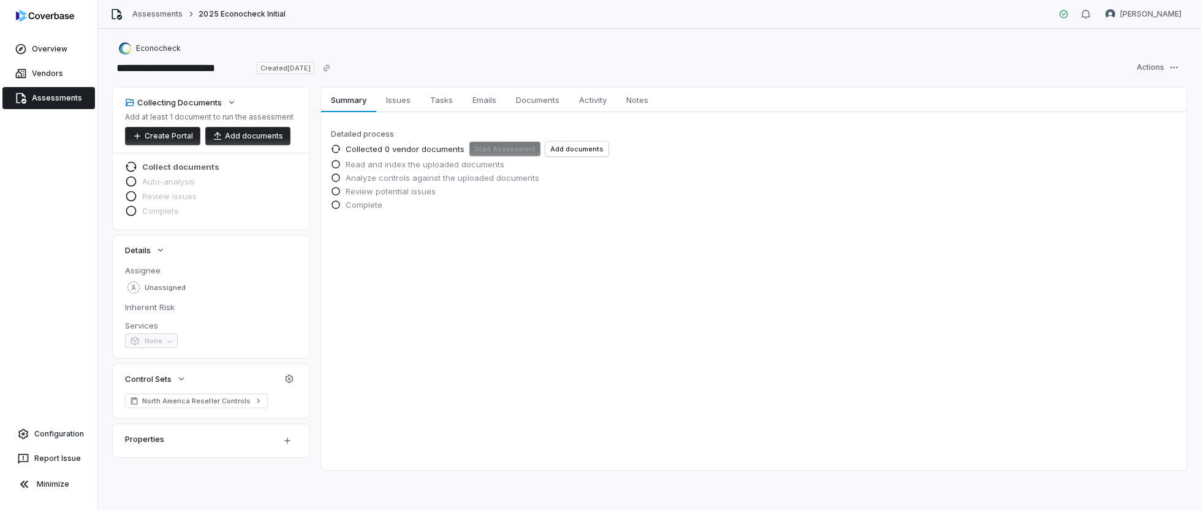
click at [177, 164] on span "Collect documents" at bounding box center [180, 166] width 77 height 11
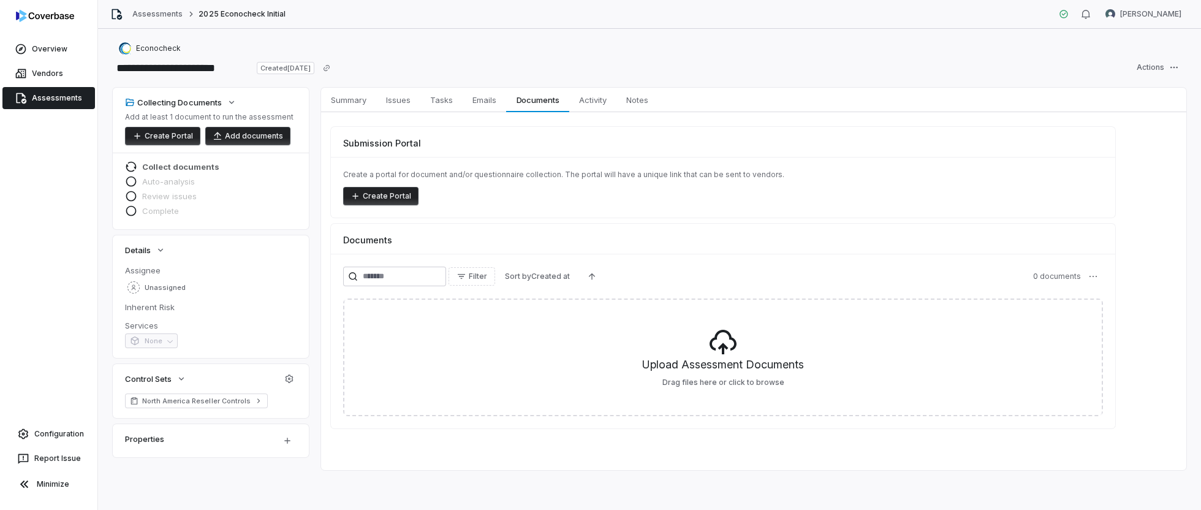
click at [177, 164] on span "Collect documents" at bounding box center [180, 166] width 77 height 11
click at [343, 101] on span "Summary" at bounding box center [348, 100] width 45 height 16
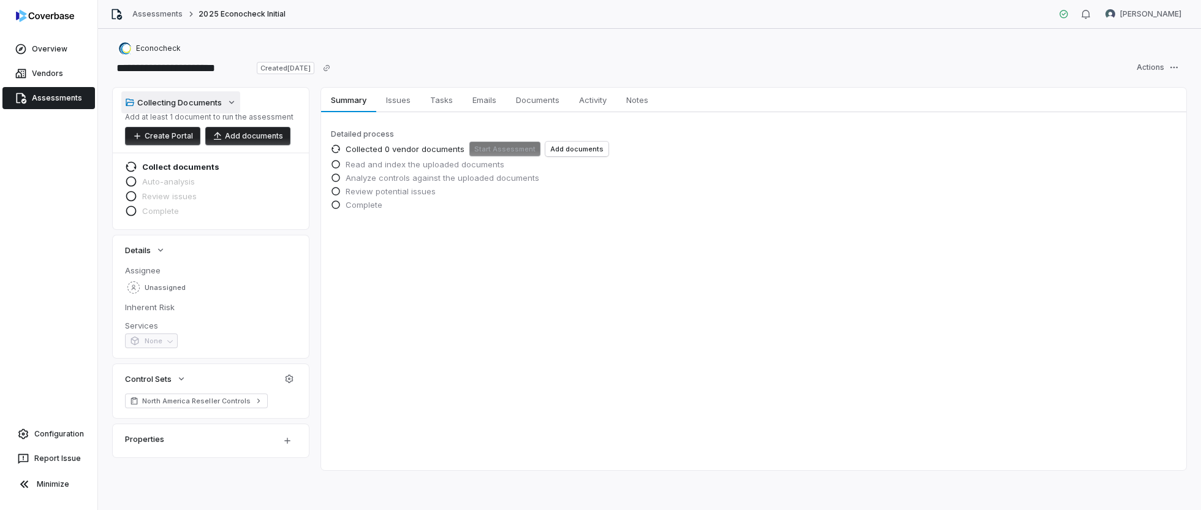
click at [233, 103] on icon "button" at bounding box center [232, 102] width 10 height 10
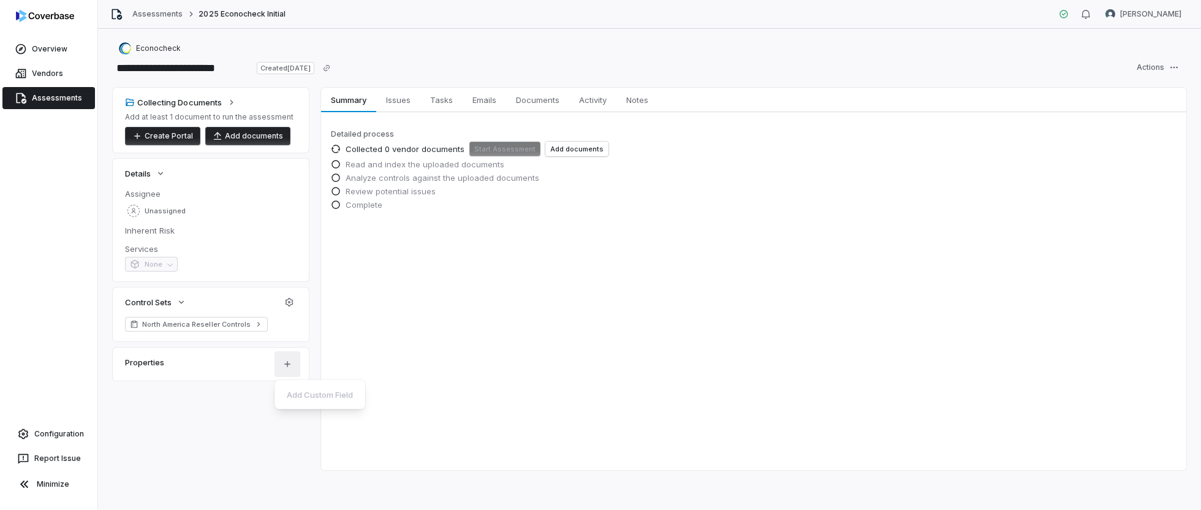
click at [291, 364] on html "**********" at bounding box center [600, 255] width 1201 height 510
click at [288, 365] on html "**********" at bounding box center [600, 255] width 1201 height 510
click at [1175, 66] on html "**********" at bounding box center [600, 255] width 1201 height 510
click at [547, 371] on html "**********" at bounding box center [600, 255] width 1201 height 510
click at [56, 49] on link "Overview" at bounding box center [48, 49] width 93 height 22
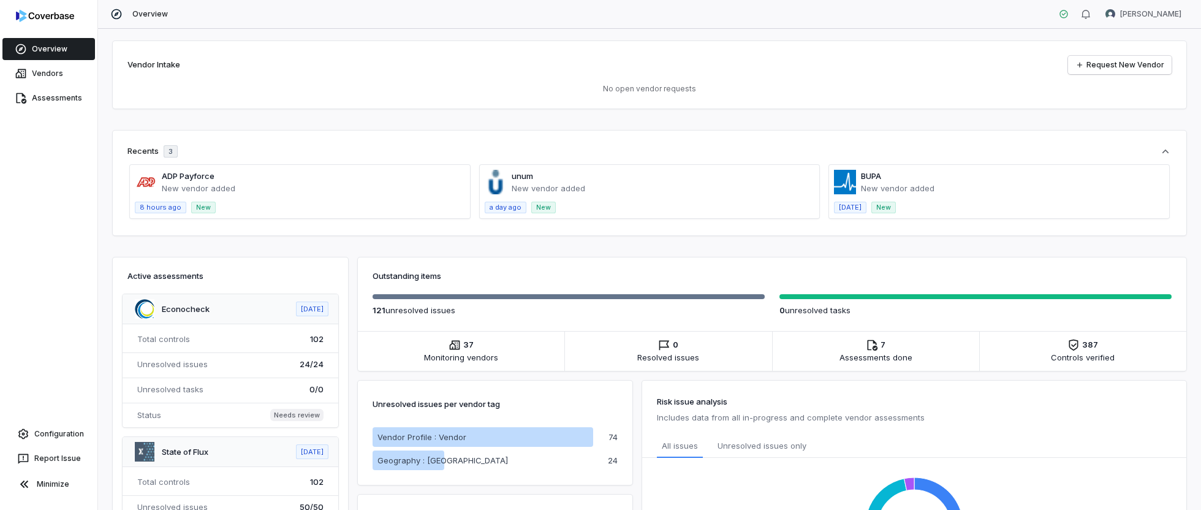
click at [222, 312] on span at bounding box center [231, 360] width 216 height 133
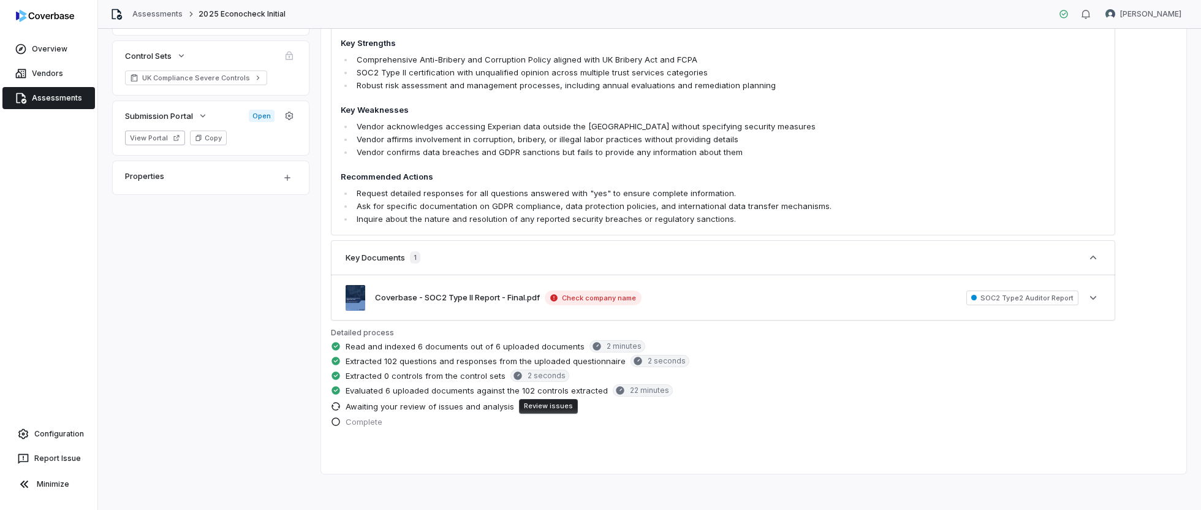
scroll to position [249, 0]
click at [552, 400] on button "Review issues" at bounding box center [548, 404] width 59 height 15
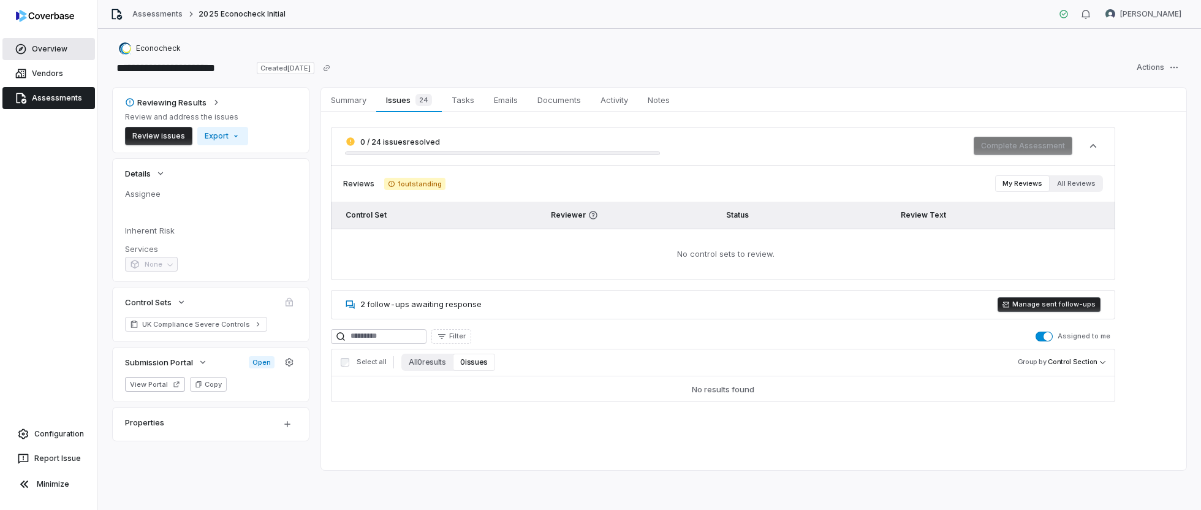
click at [63, 48] on link "Overview" at bounding box center [48, 49] width 93 height 22
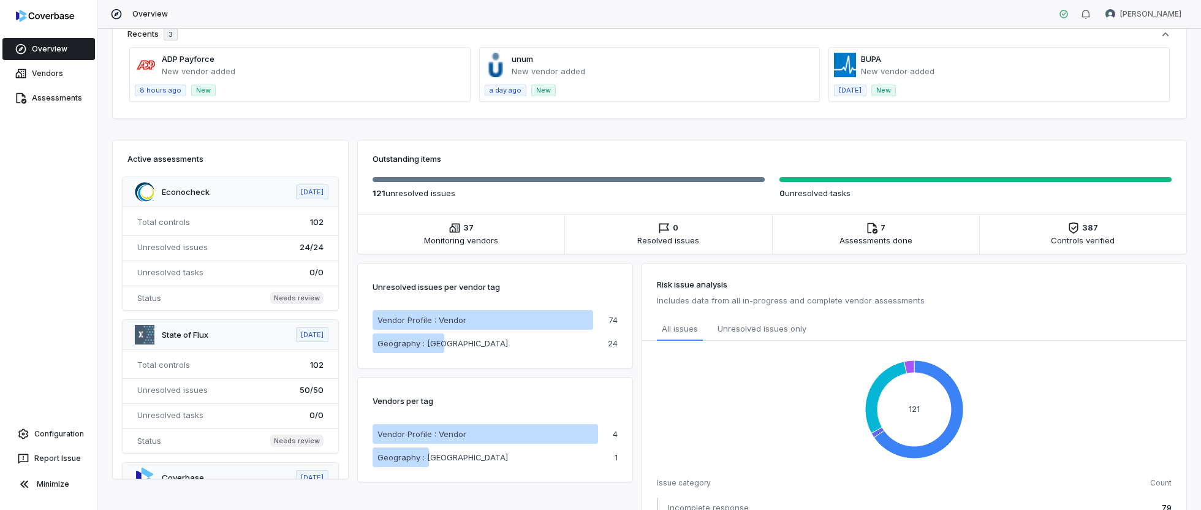
scroll to position [147, 0]
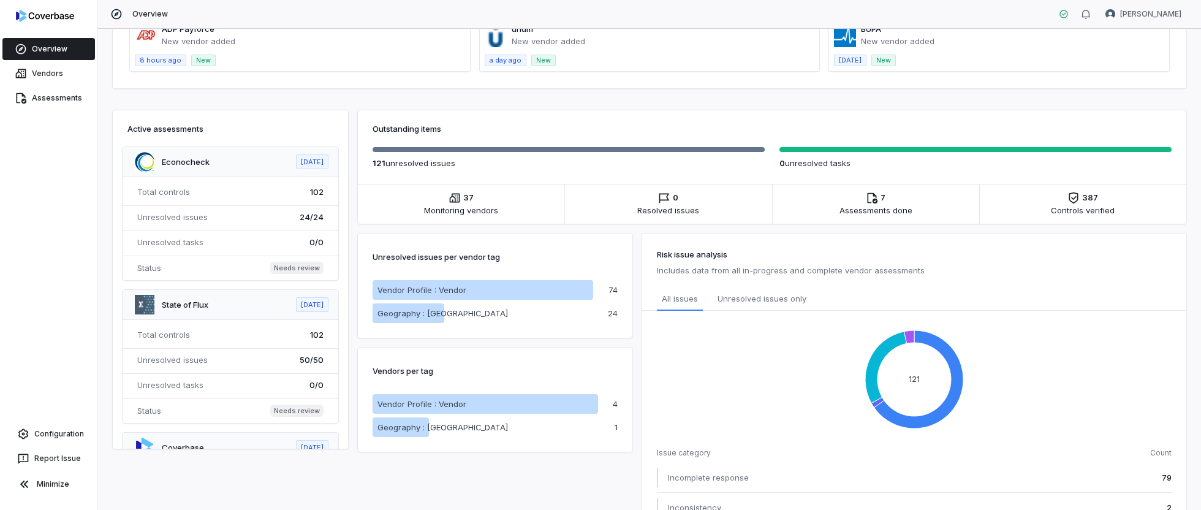
click at [468, 205] on span "Monitoring vendors" at bounding box center [461, 210] width 74 height 12
click at [434, 161] on p "121 unresolved issue s" at bounding box center [569, 163] width 392 height 12
click at [903, 199] on li "7 Assessments done Assessments" at bounding box center [876, 203] width 207 height 39
click at [531, 259] on div "Unresolved issues per vendor tag" at bounding box center [495, 256] width 245 height 17
click at [222, 165] on span at bounding box center [231, 213] width 216 height 133
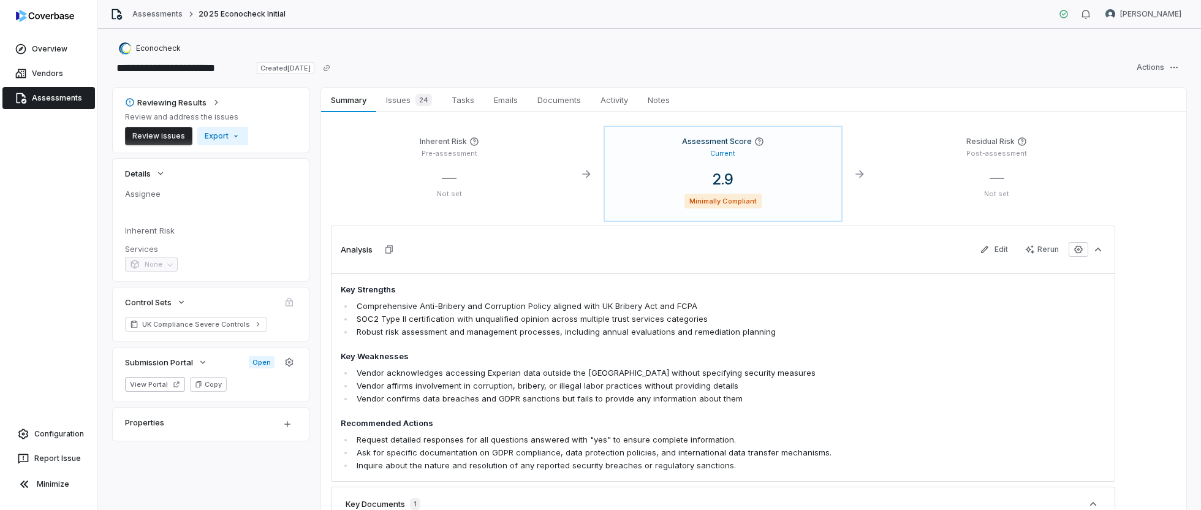
click at [452, 159] on div "Inherent Risk Pre-assessment" at bounding box center [450, 149] width 218 height 25
click at [28, 44] on link "Overview" at bounding box center [48, 49] width 93 height 22
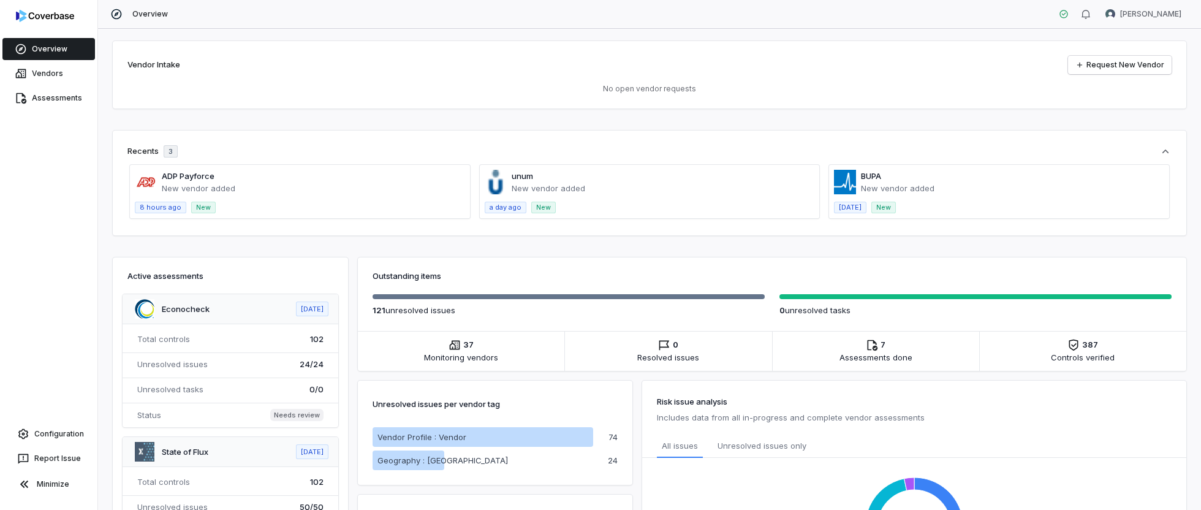
click at [498, 56] on div "Vendor Intake Request New Vendor" at bounding box center [649, 65] width 1044 height 18
